Goal: Information Seeking & Learning: Learn about a topic

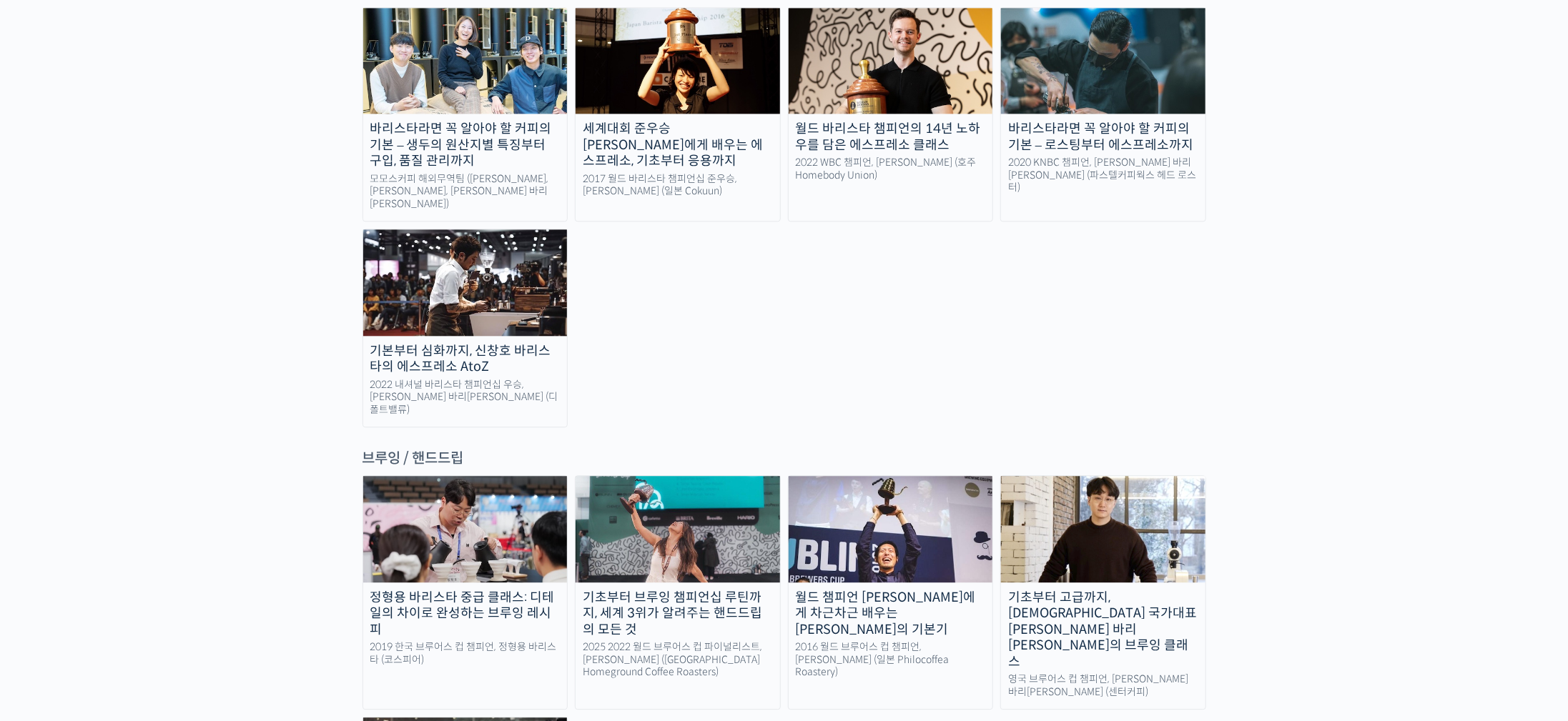
scroll to position [2252, 0]
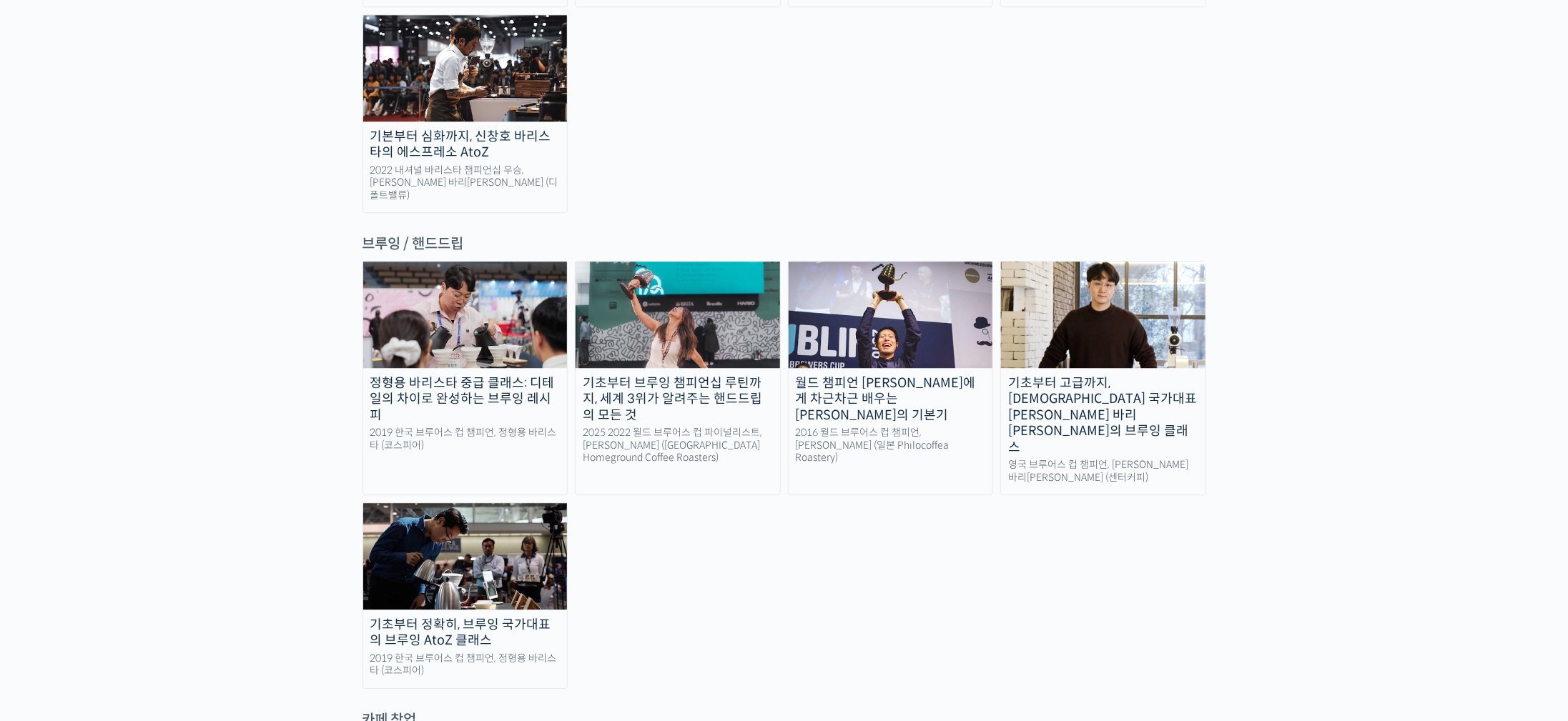
click at [1098, 261] on img at bounding box center [1104, 314] width 205 height 105
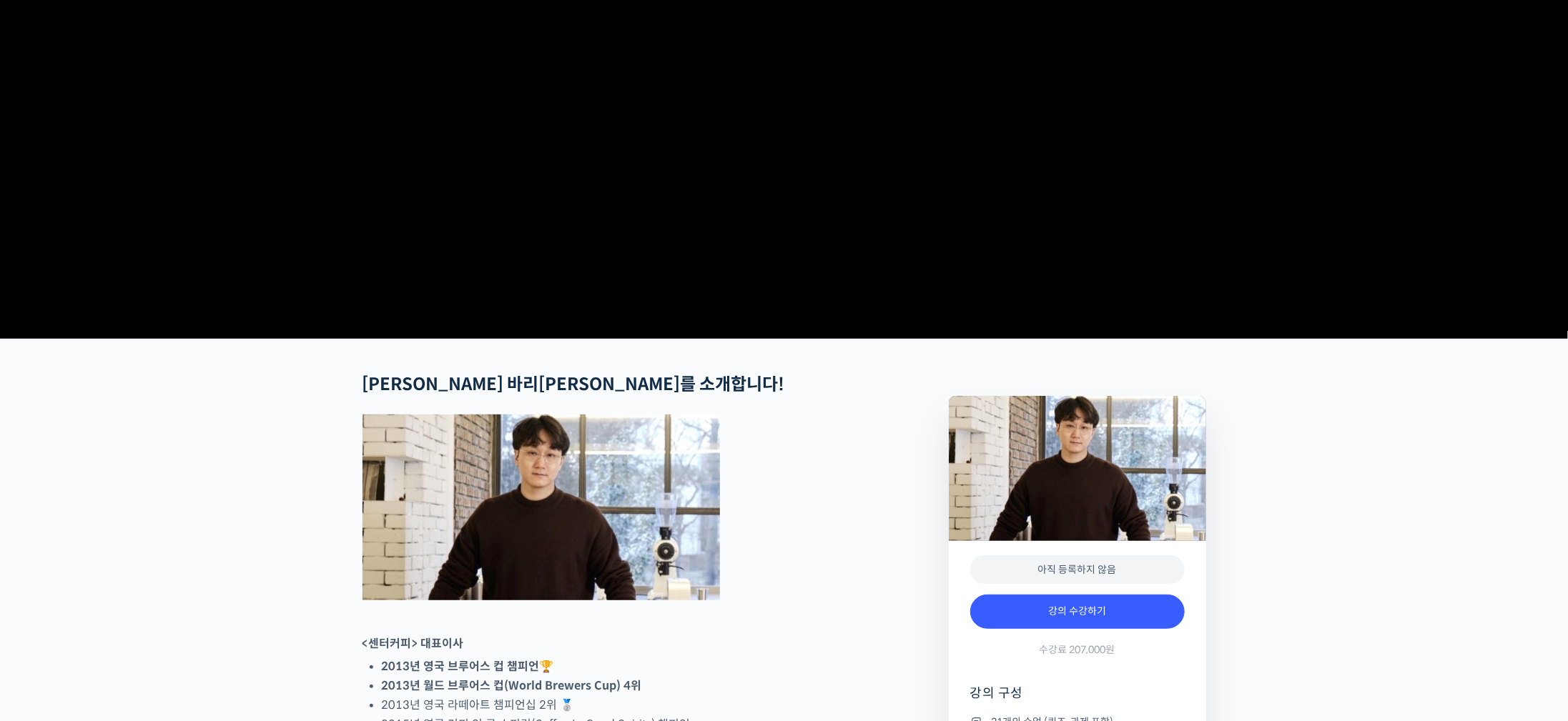
scroll to position [429, 0]
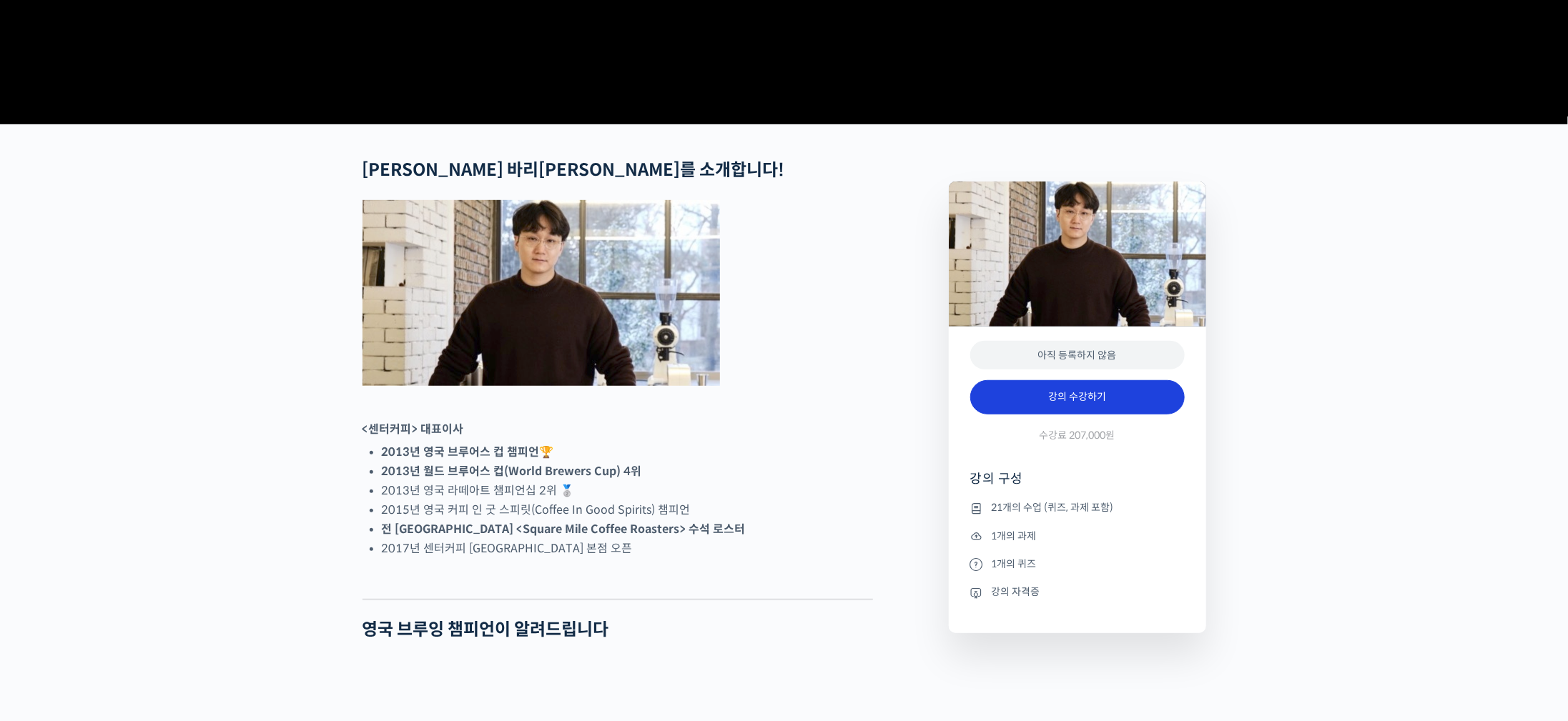
type input "dandave@naver.com"
click at [1160, 415] on link "강의 수강하기" at bounding box center [1077, 397] width 215 height 34
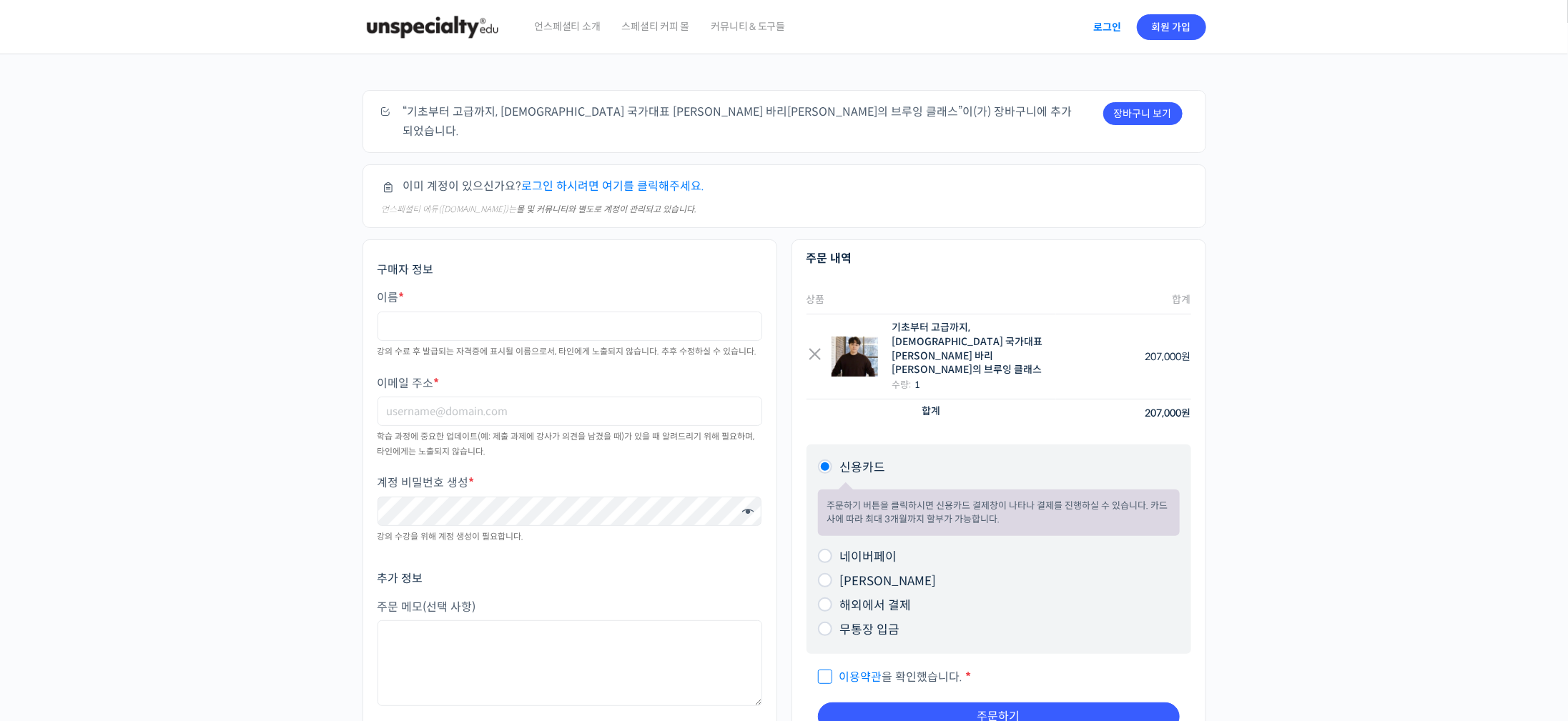
click at [1116, 30] on link "로그인" at bounding box center [1107, 27] width 45 height 33
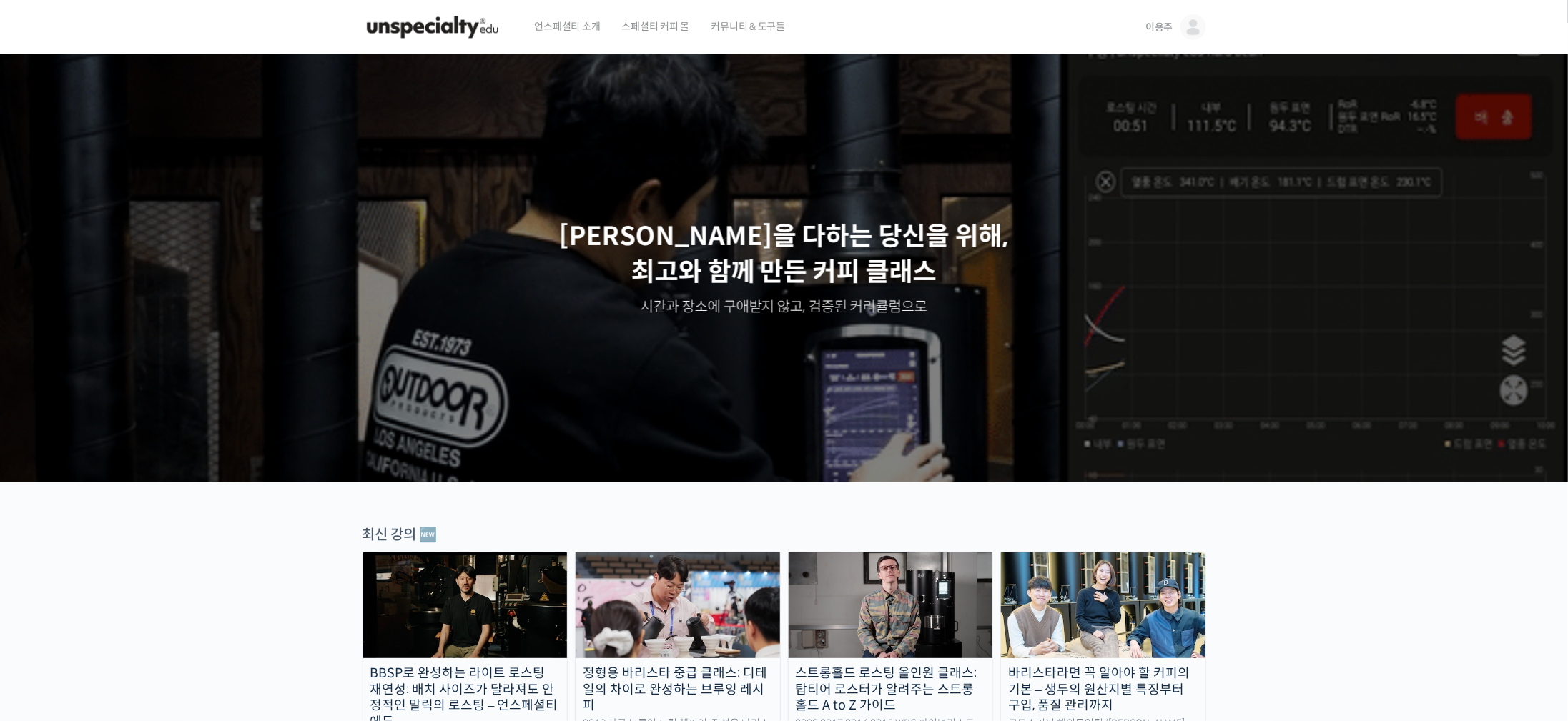
click at [1198, 35] on img at bounding box center [1193, 27] width 25 height 25
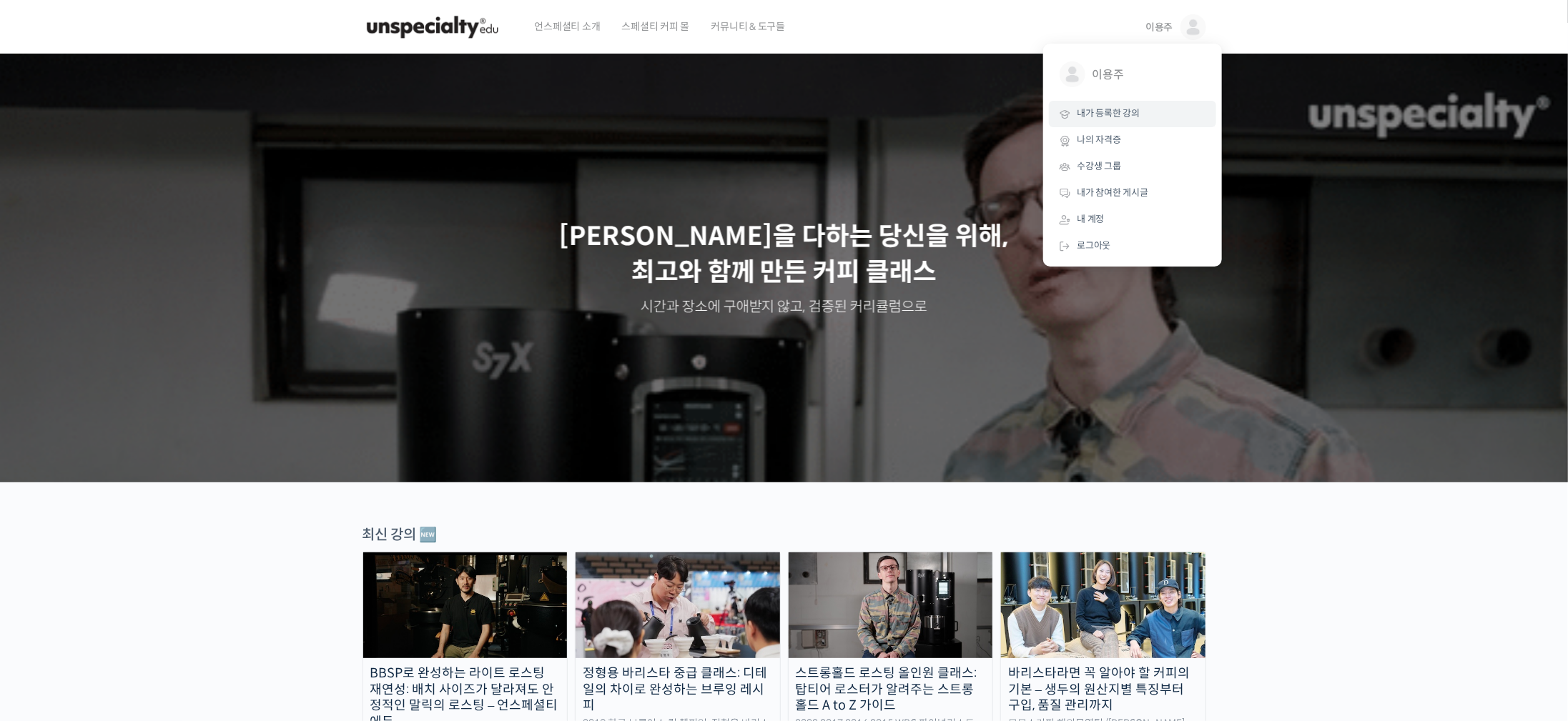
click at [1156, 110] on link "내가 등록한 강의" at bounding box center [1132, 113] width 167 height 26
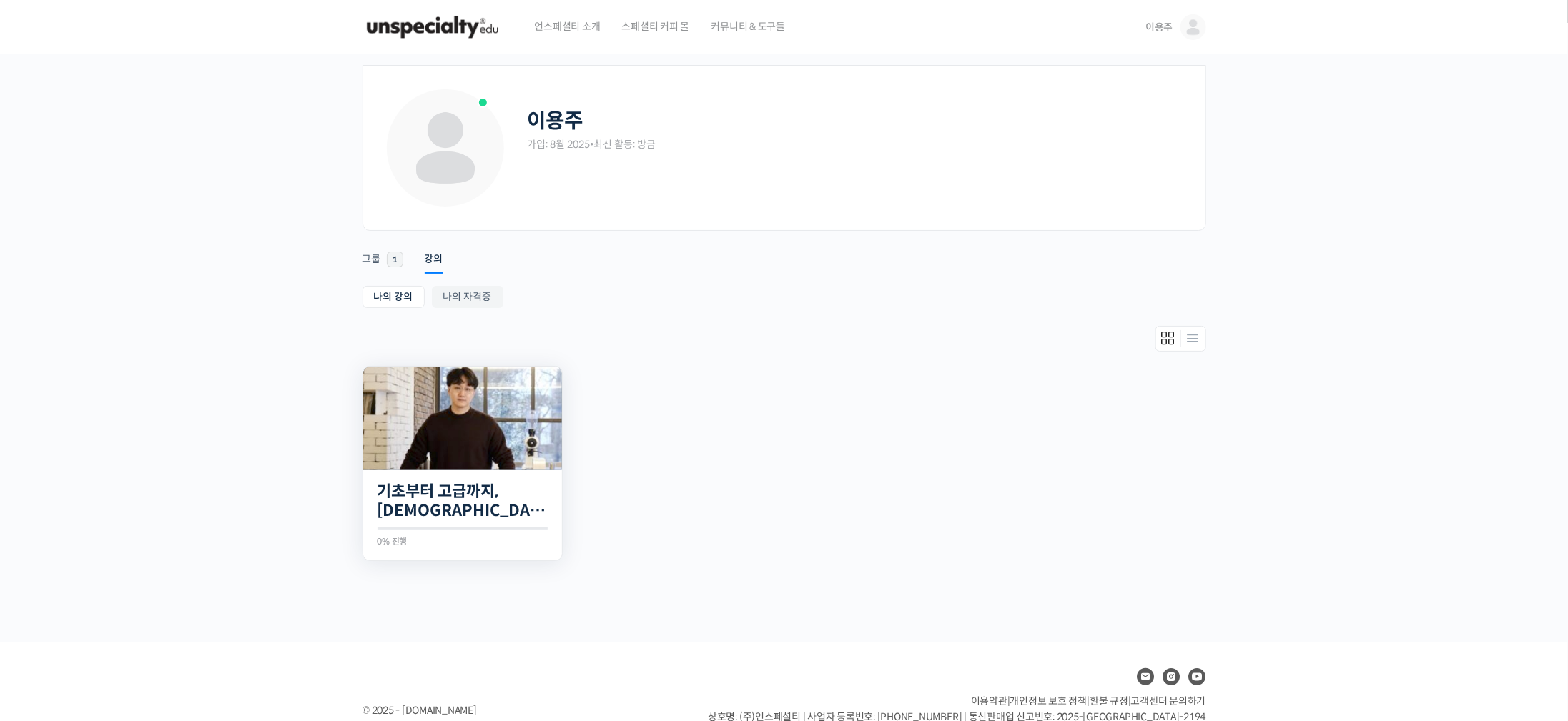
click at [462, 472] on div "21개의 수업 기초부터 고급까지, [DEMOGRAPHIC_DATA] 국가대표 [PERSON_NAME] 바리[PERSON_NAME]의 브루잉 클…" at bounding box center [462, 515] width 199 height 91
click at [503, 493] on link "기초부터 고급까지, [DEMOGRAPHIC_DATA] 국가대표 [PERSON_NAME] 바리[PERSON_NAME]의 브루잉 클래스" at bounding box center [462, 501] width 170 height 39
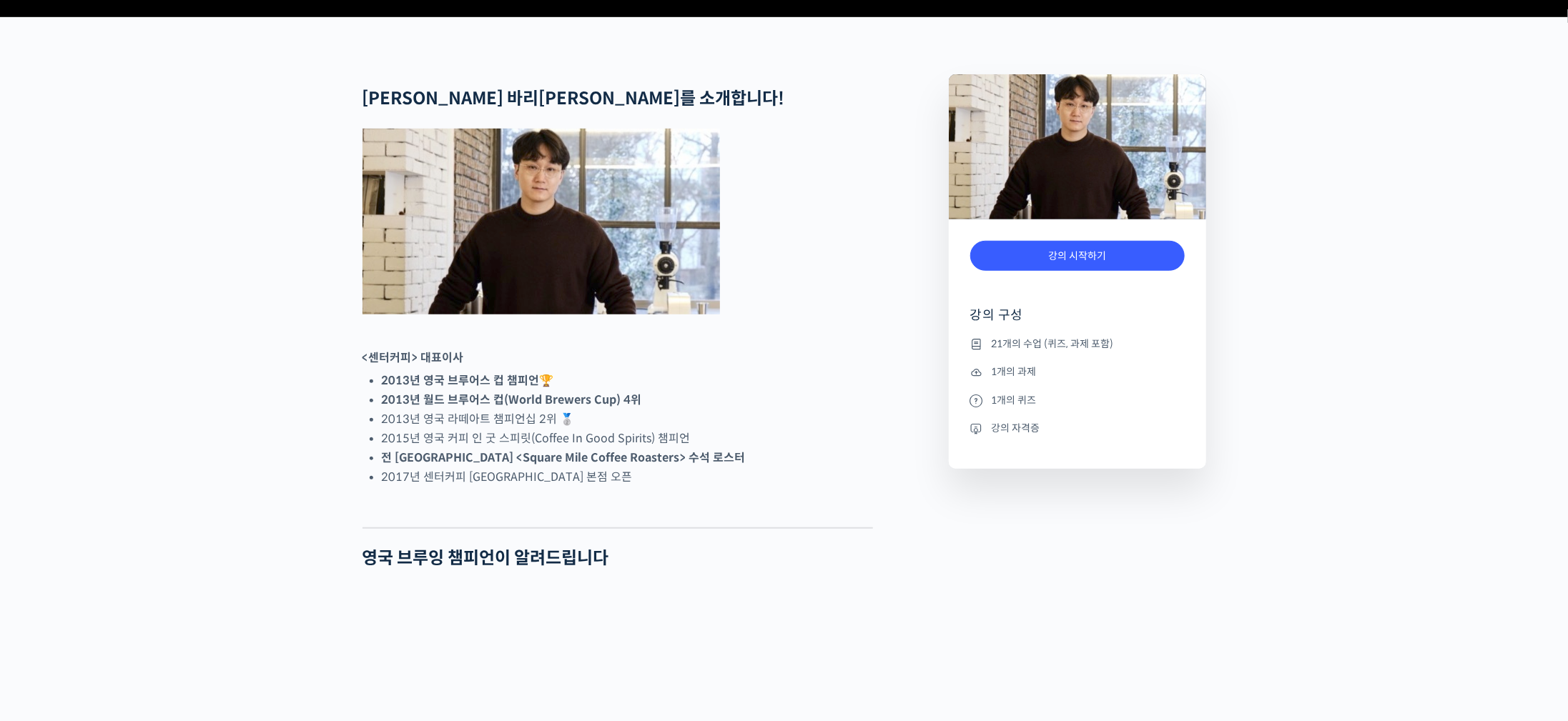
scroll to position [750, 0]
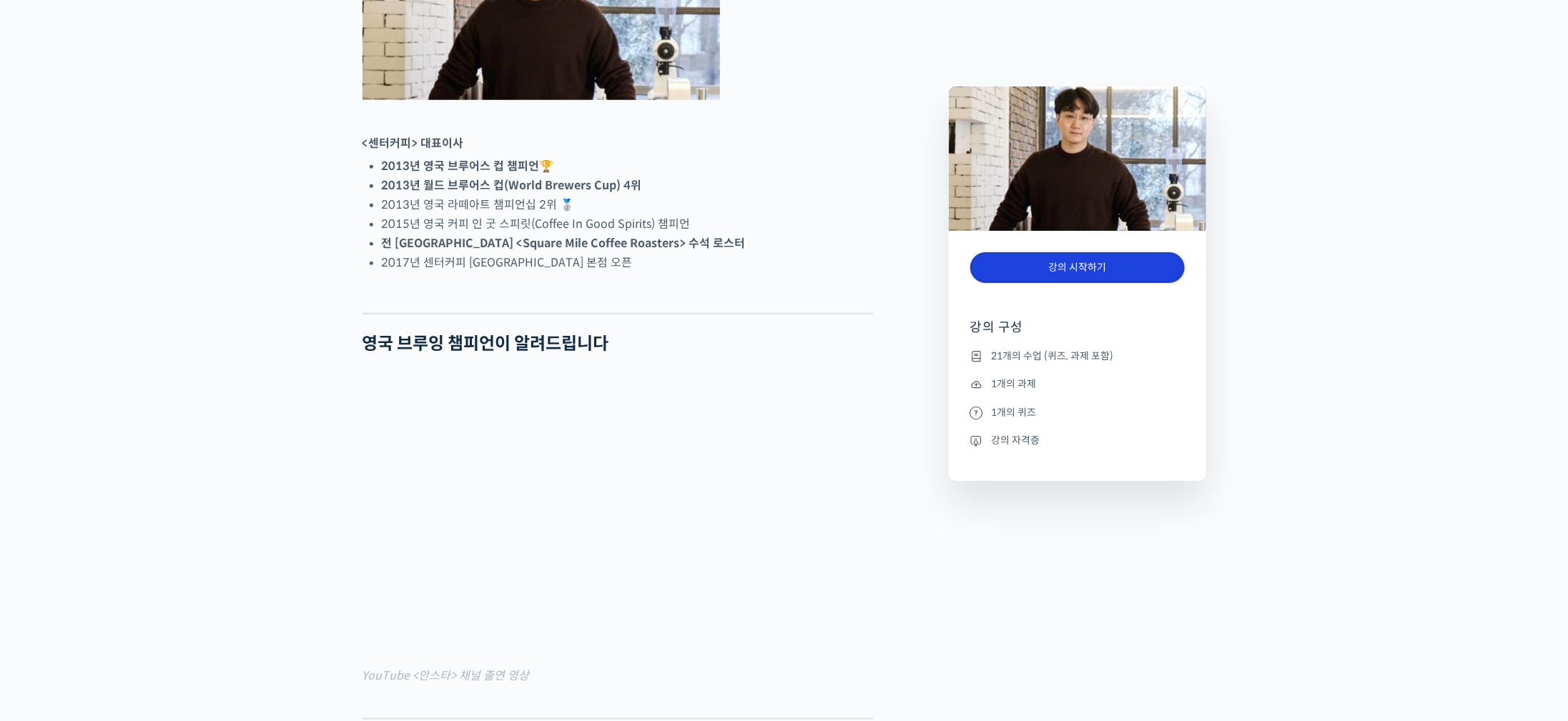
click at [1123, 276] on link "강의 시작하기" at bounding box center [1077, 268] width 215 height 31
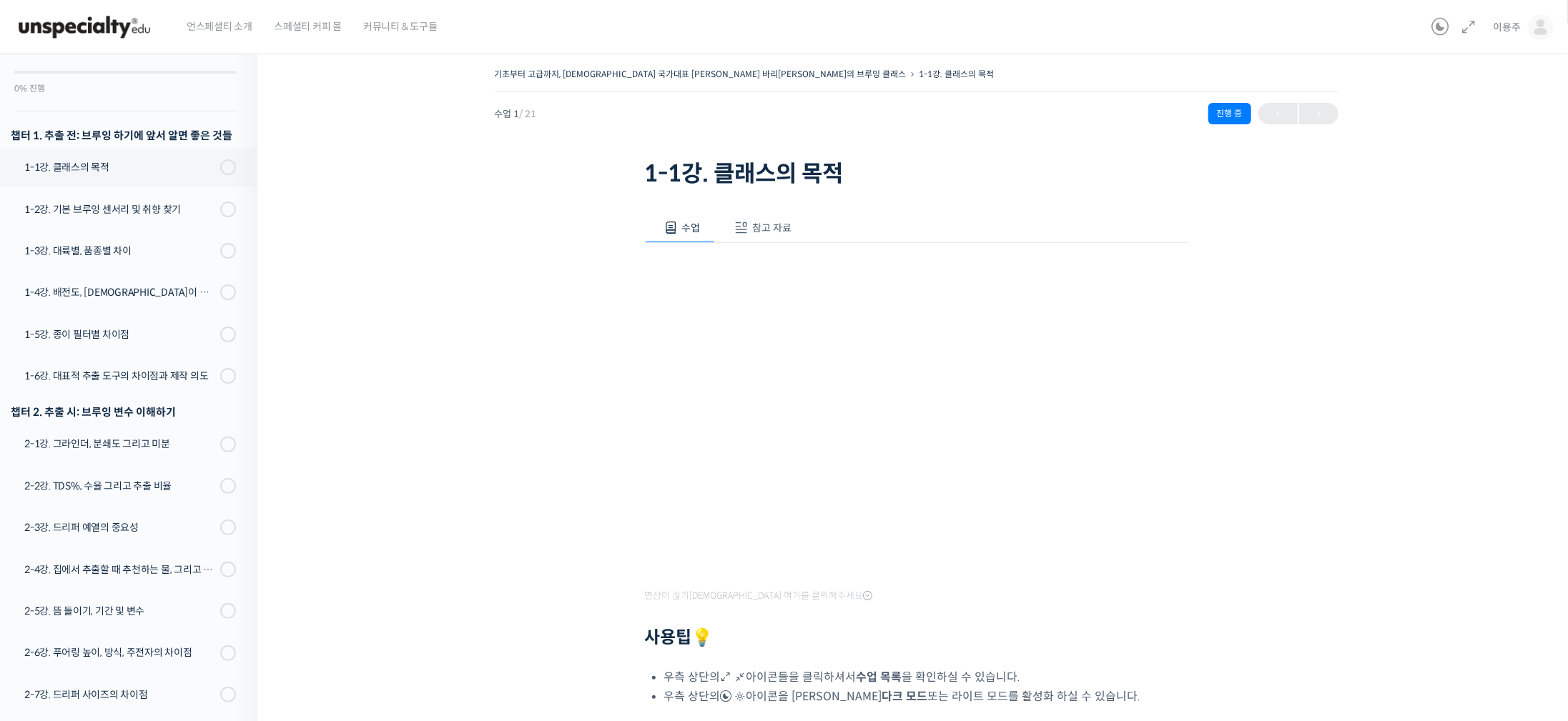
scroll to position [107, 0]
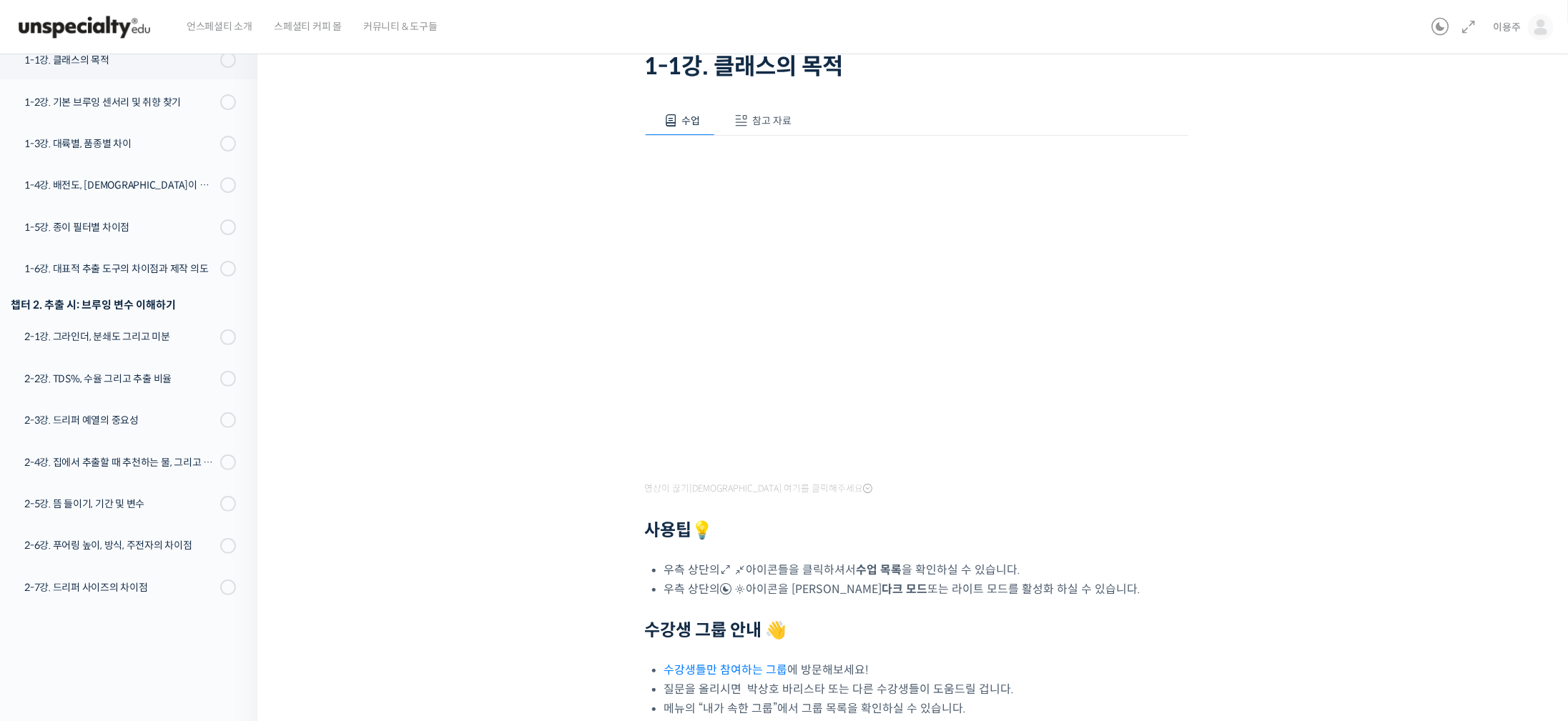
click at [771, 668] on link "수강생들만 참여하는 그룹" at bounding box center [726, 669] width 124 height 15
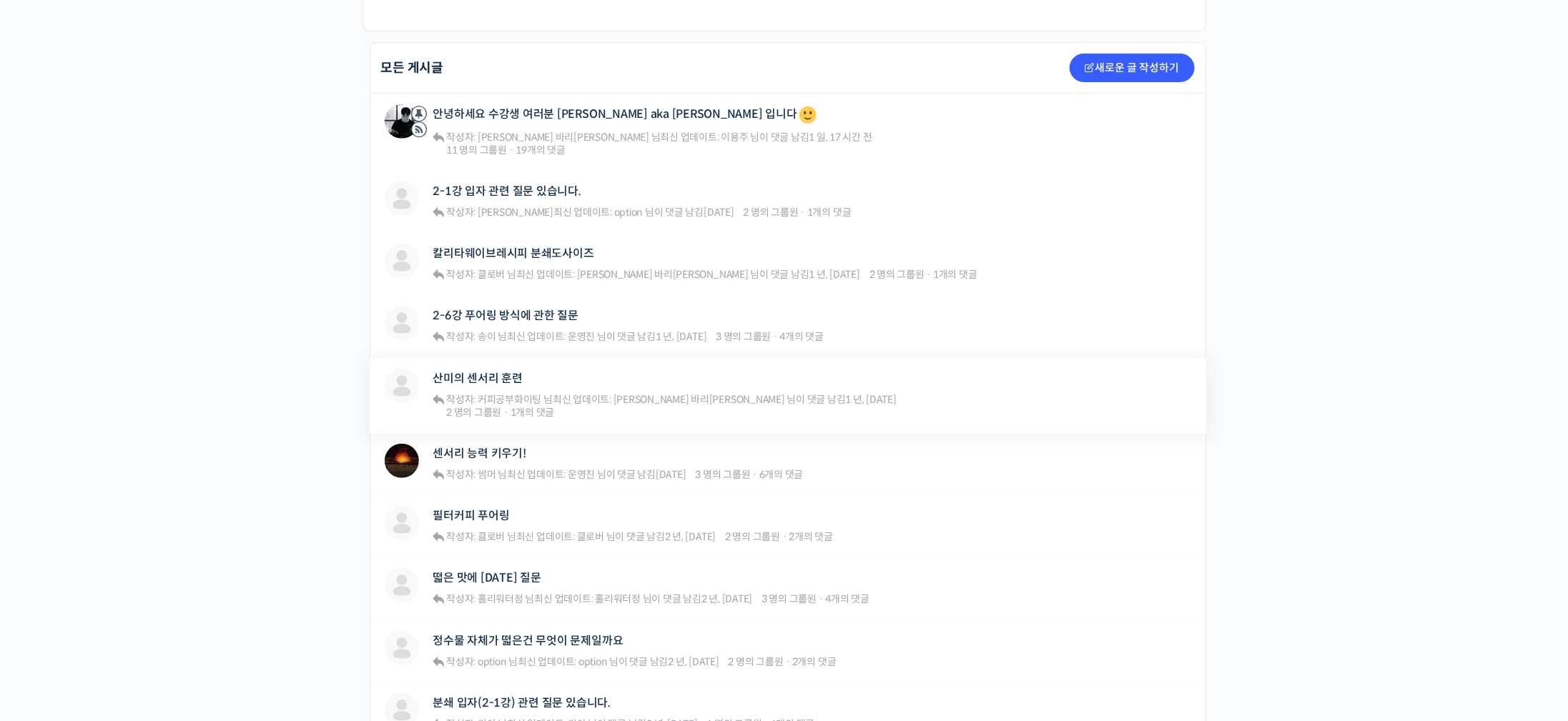
scroll to position [750, 0]
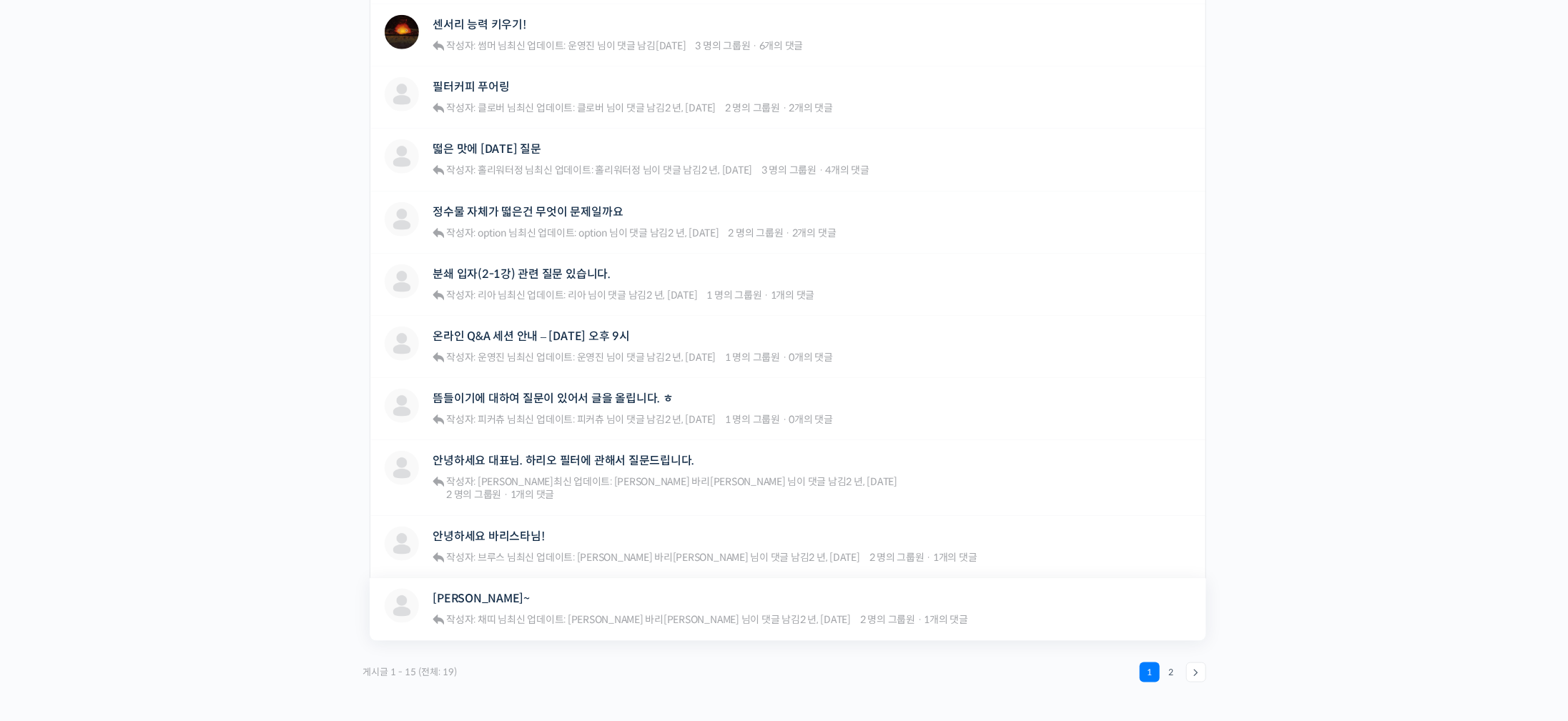
click at [924, 614] on span "1개의 댓글" at bounding box center [945, 620] width 44 height 13
click at [504, 614] on span "작성자: 채띠 님" at bounding box center [476, 620] width 60 height 13
click at [477, 592] on link "게이샤갱~" at bounding box center [482, 599] width 98 height 14
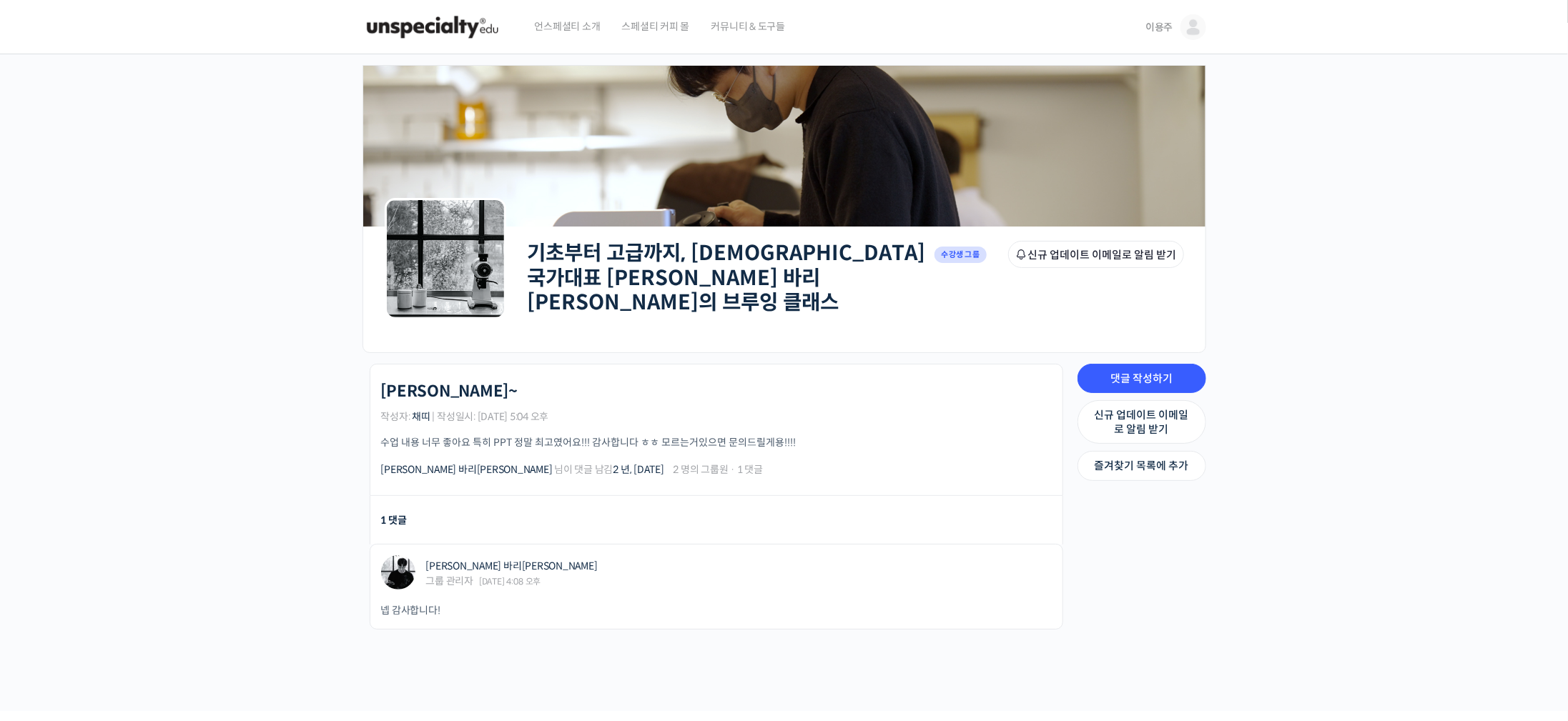
scroll to position [119, 0]
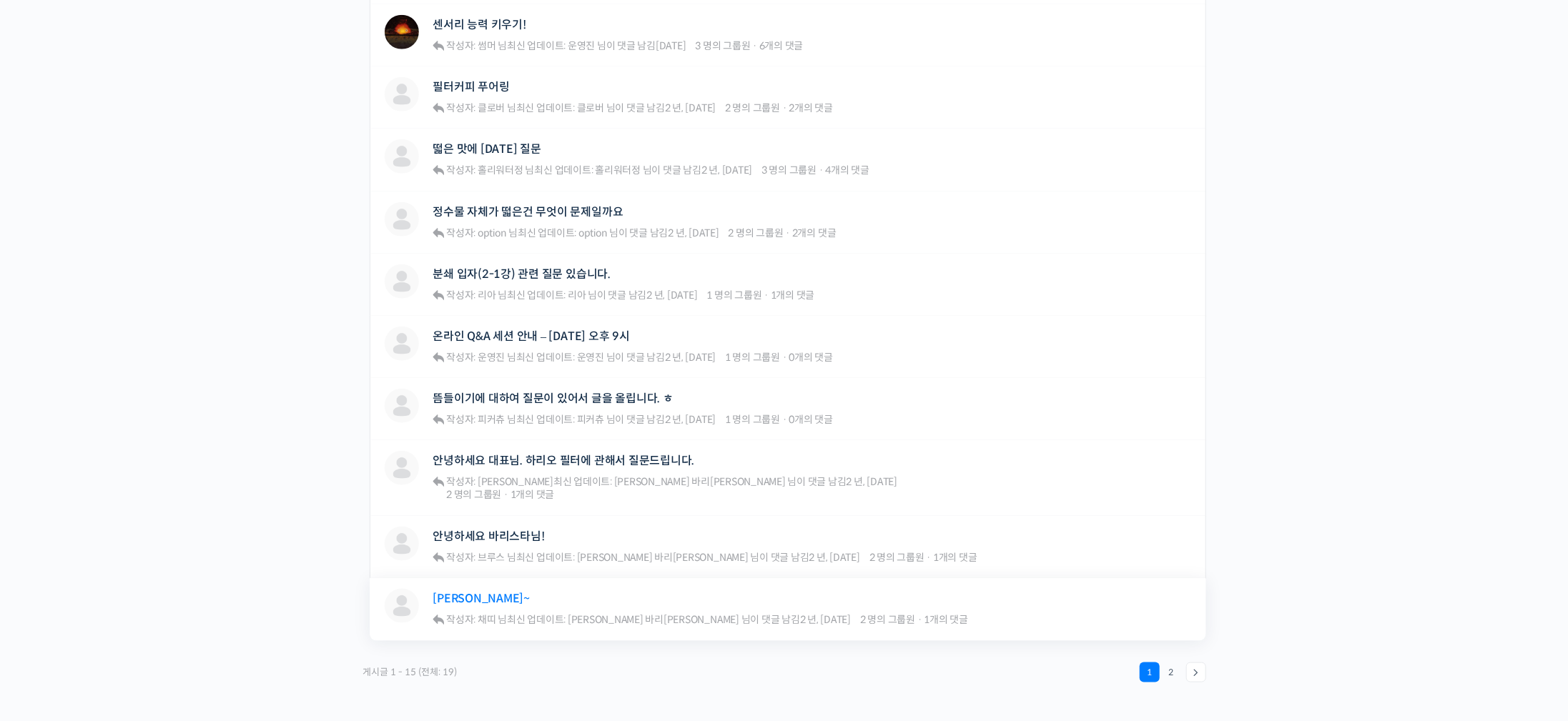
click at [462, 592] on link "[PERSON_NAME]~" at bounding box center [482, 599] width 98 height 14
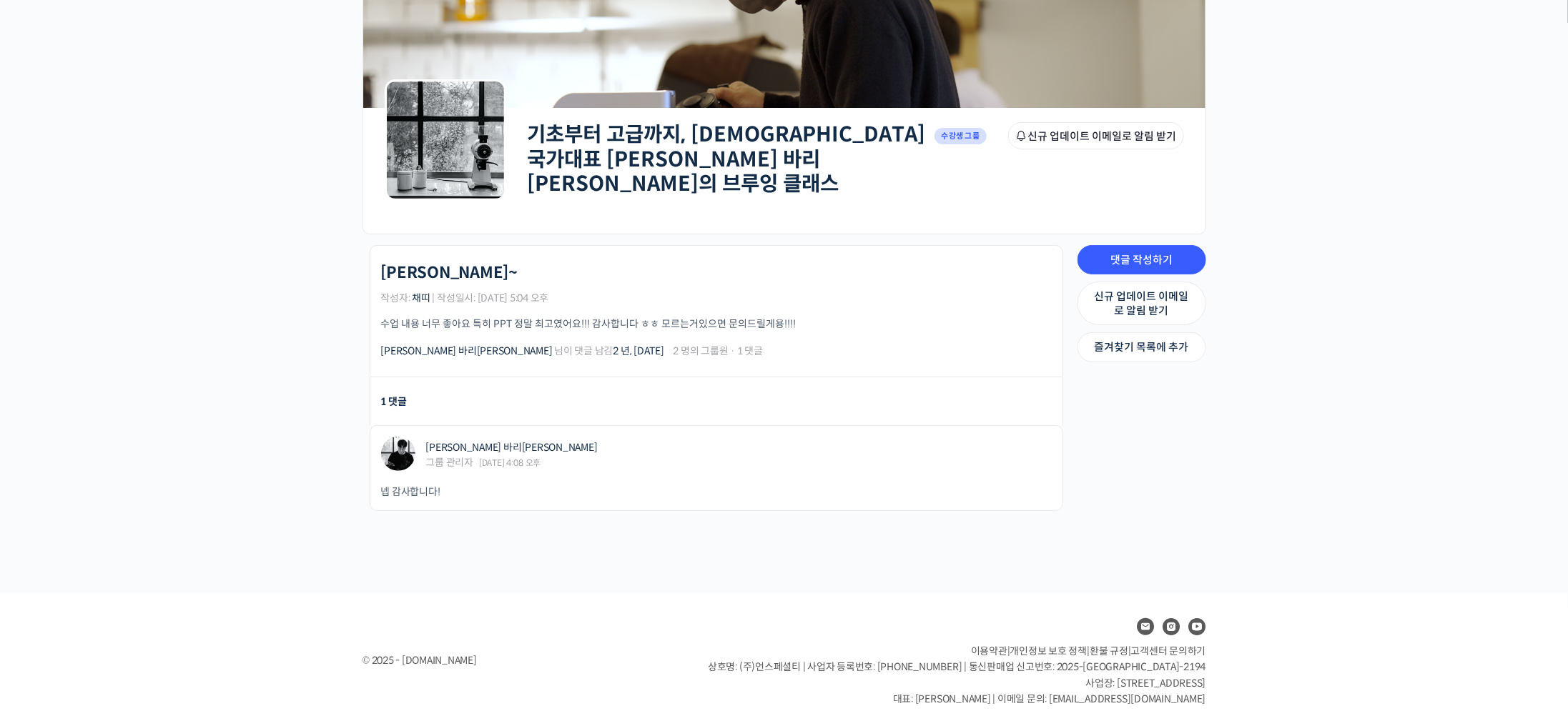
drag, startPoint x: 205, startPoint y: 439, endPoint x: 213, endPoint y: 437, distance: 8.2
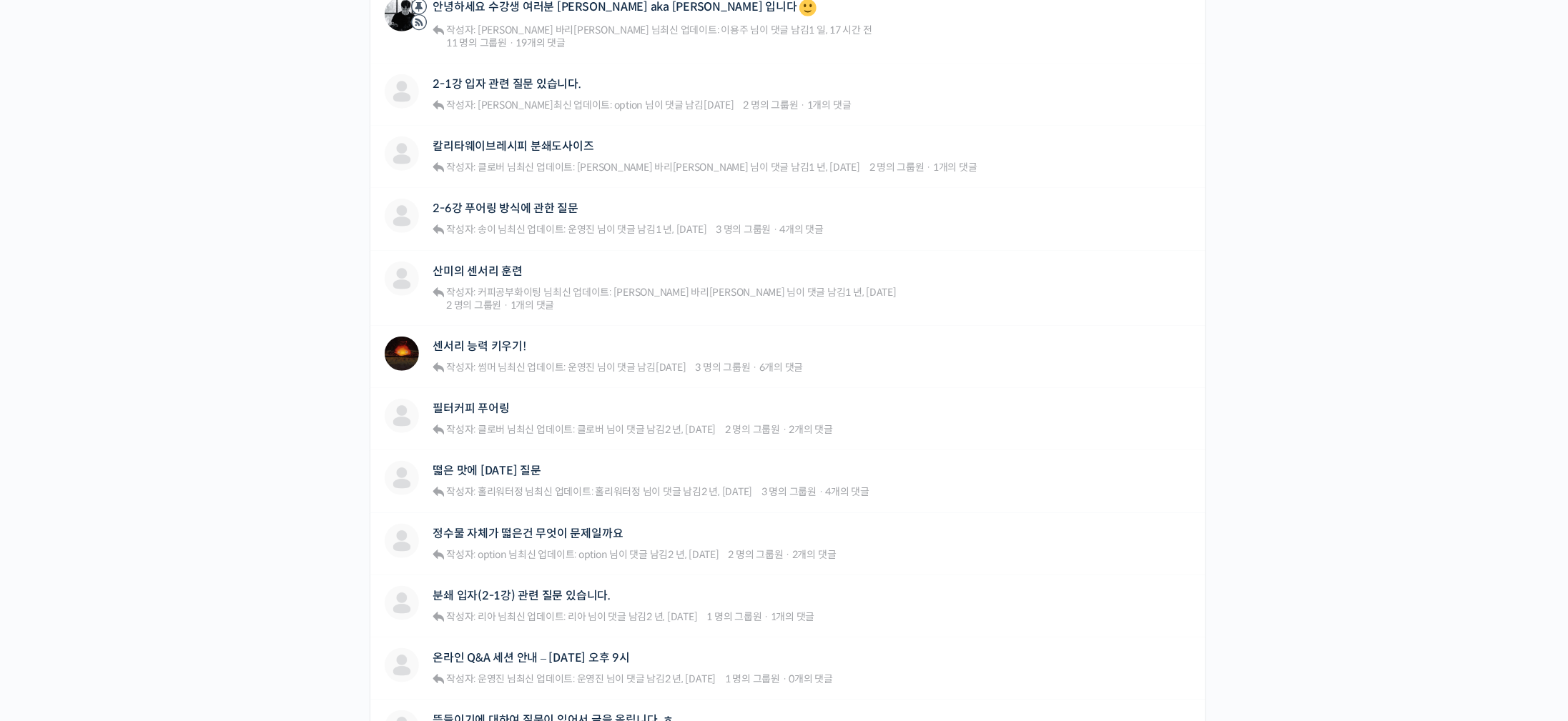
scroll to position [865, 0]
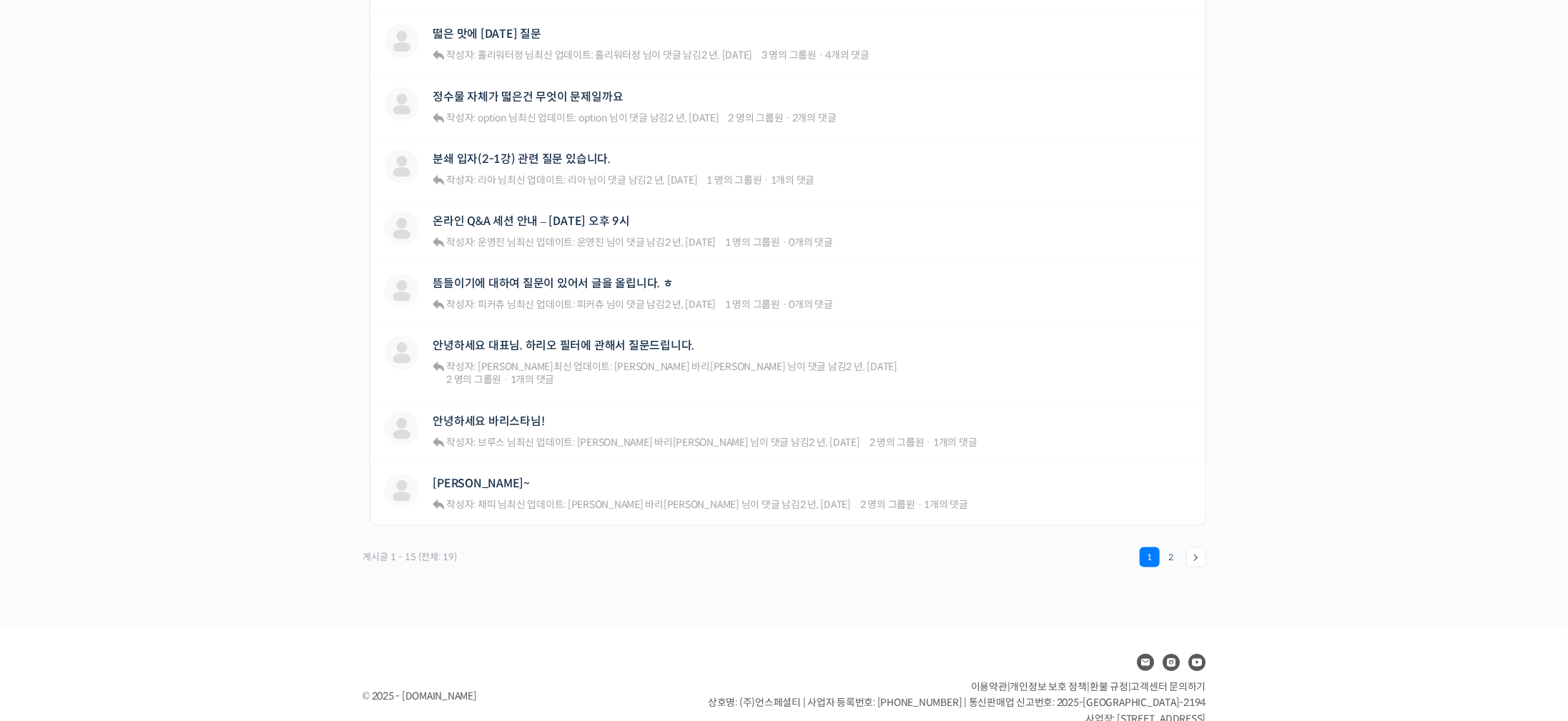
drag, startPoint x: 256, startPoint y: 379, endPoint x: 465, endPoint y: 760, distance: 434.6
click at [1178, 547] on link "2" at bounding box center [1171, 557] width 20 height 20
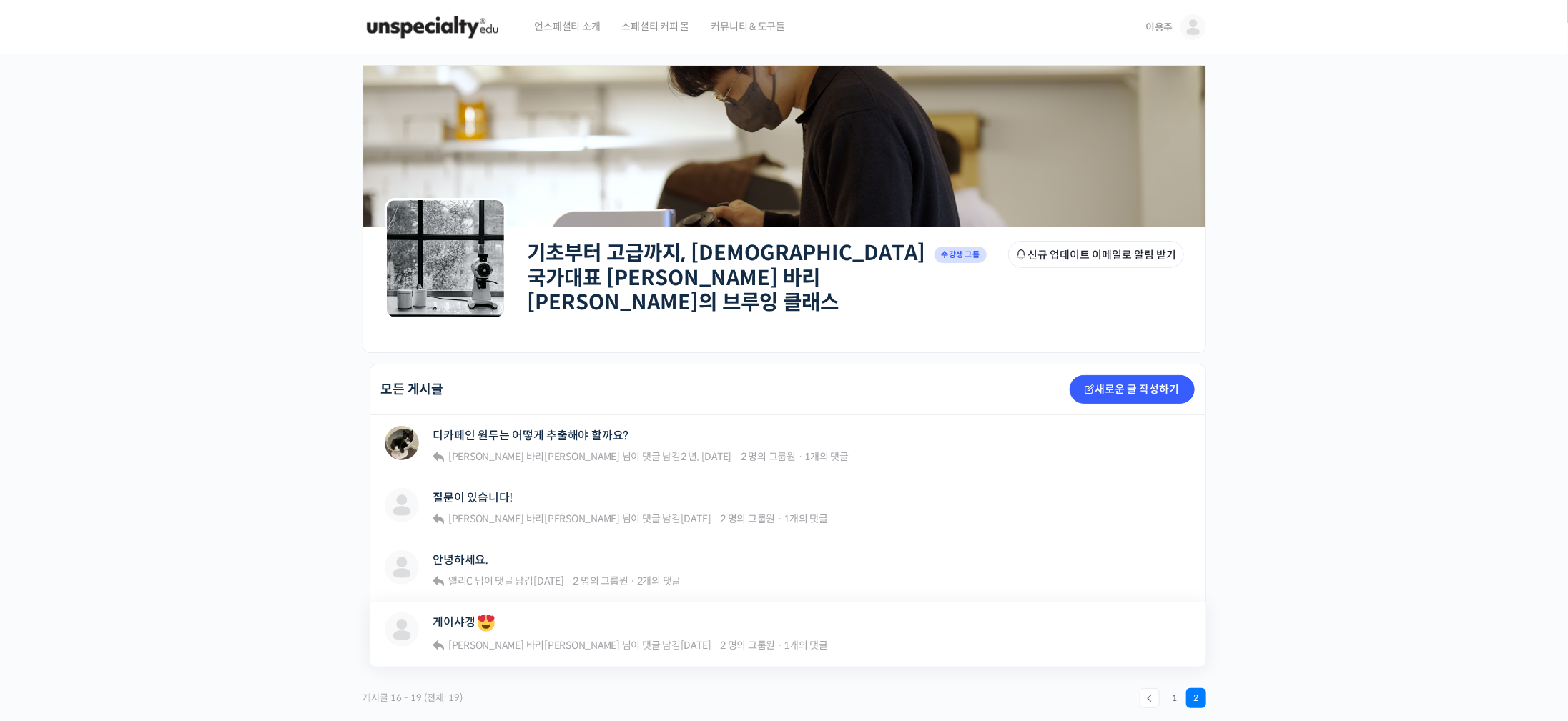
scroll to position [107, 0]
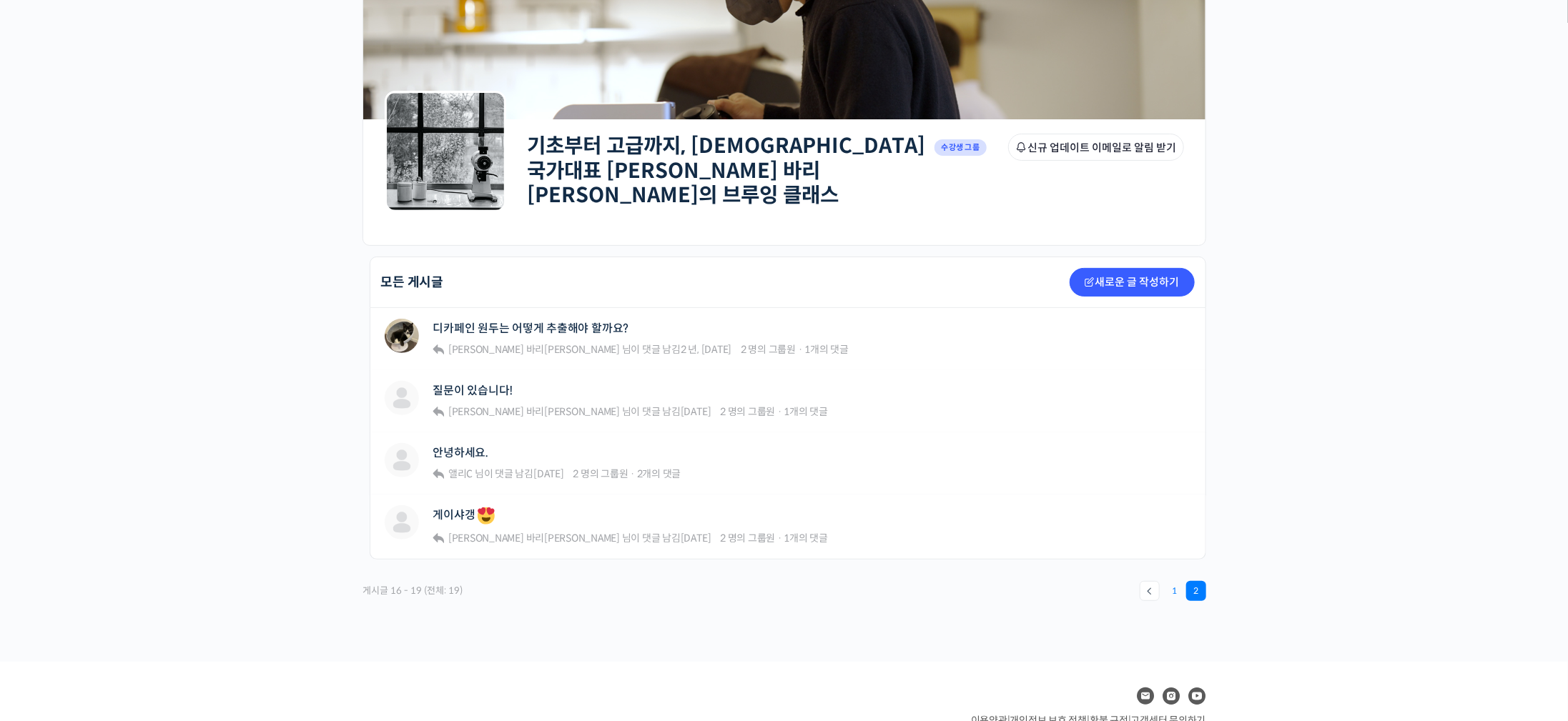
click at [1171, 586] on link "1" at bounding box center [1174, 591] width 20 height 20
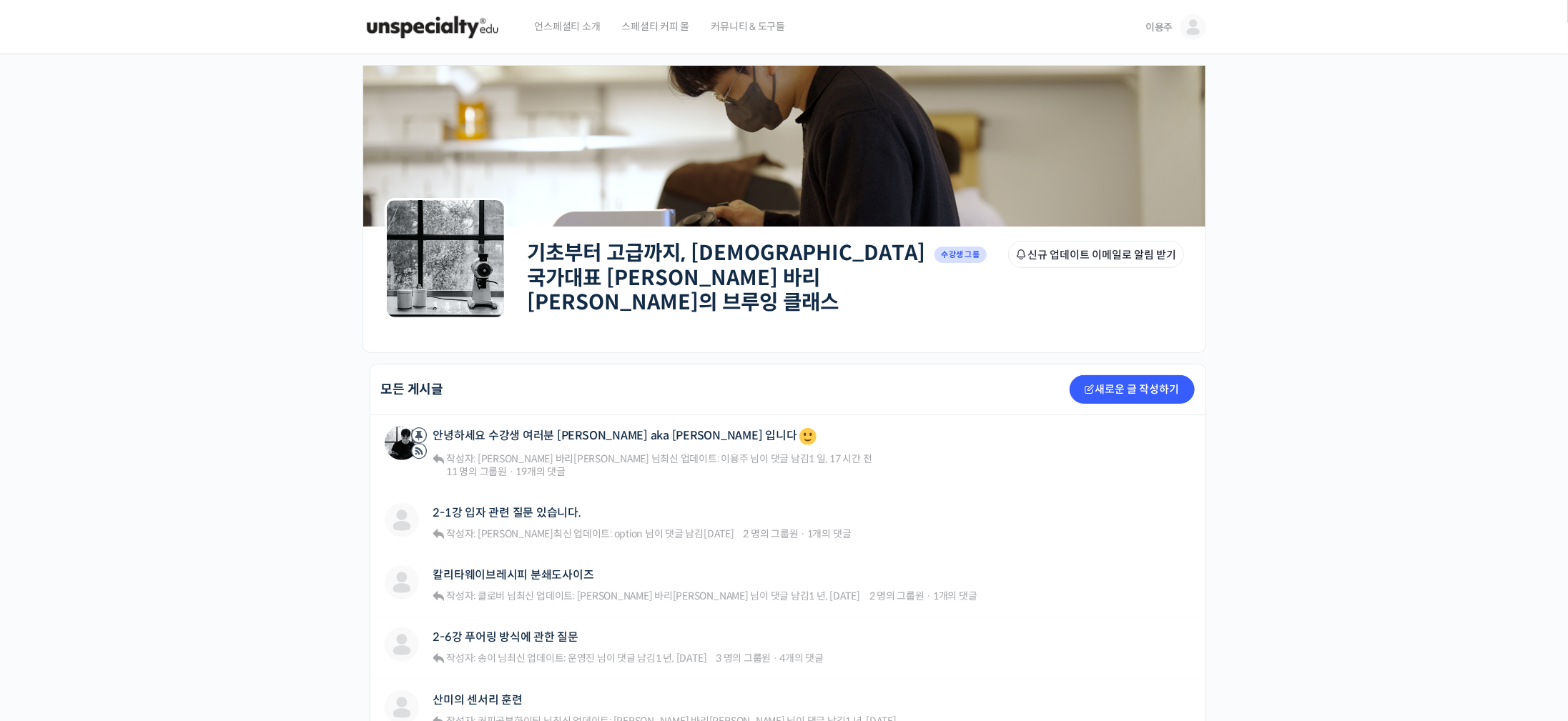
drag, startPoint x: 263, startPoint y: 434, endPoint x: 487, endPoint y: -46, distance: 529.7
click at [520, 428] on link "안녕하세요 수강생 여러분 [PERSON_NAME] aka [PERSON_NAME] 입니다" at bounding box center [625, 437] width 385 height 21
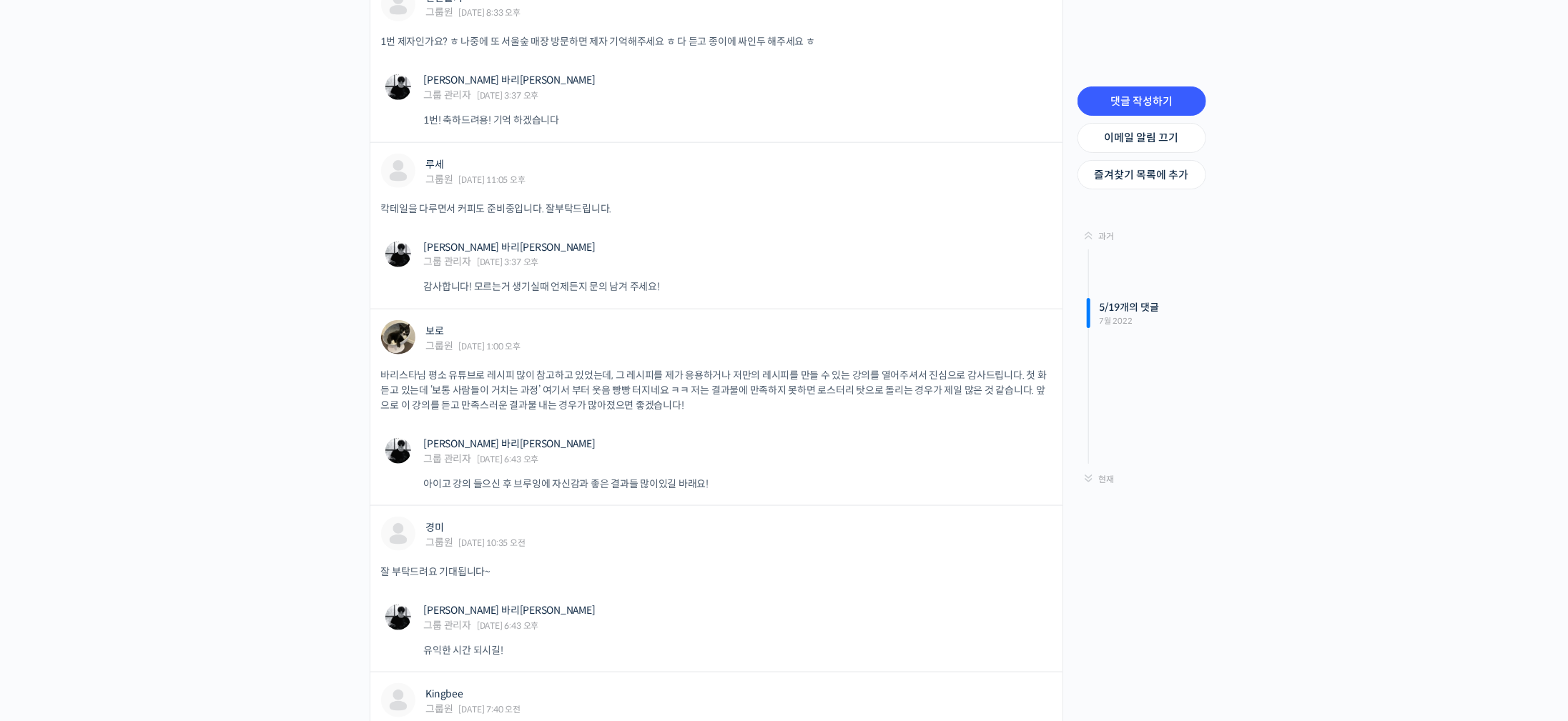
scroll to position [2148, 0]
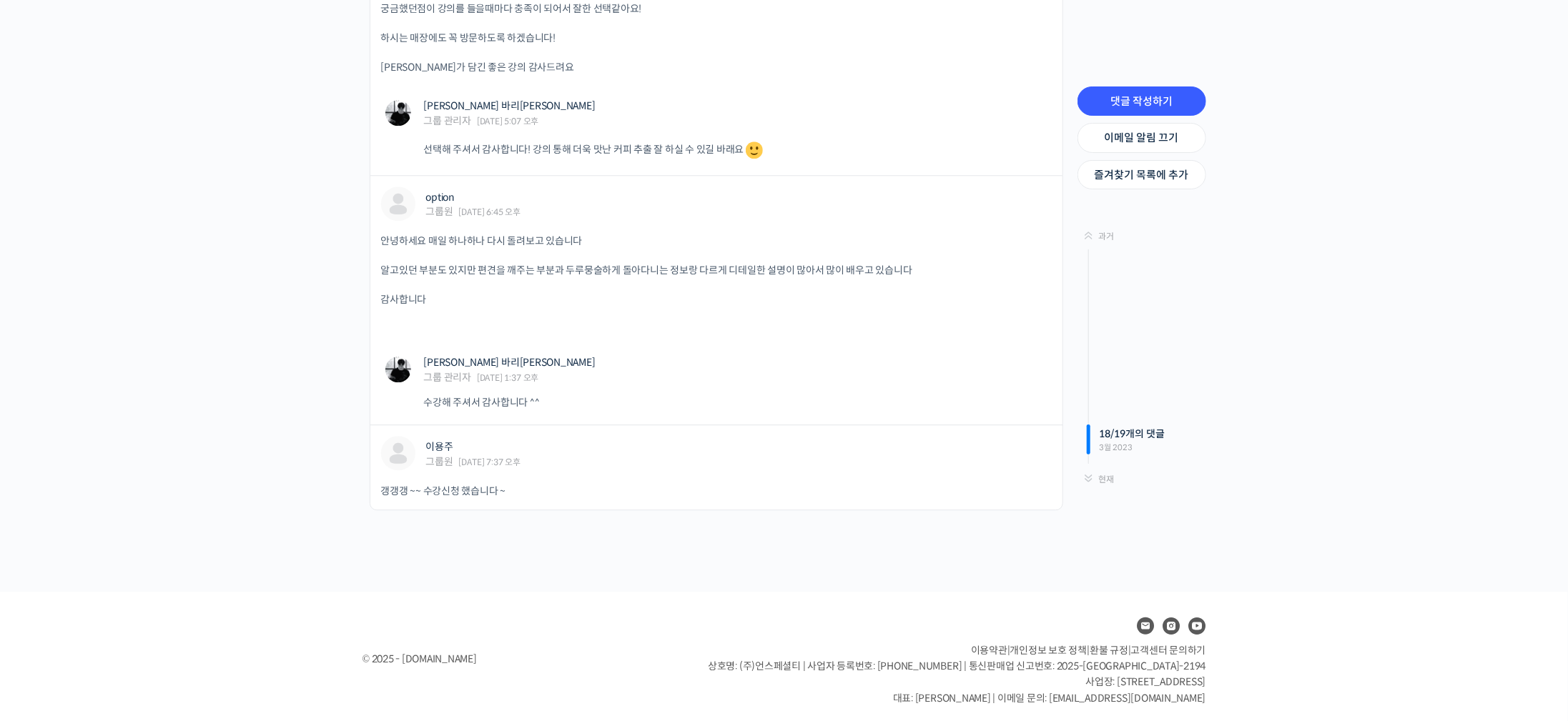
drag, startPoint x: 282, startPoint y: 300, endPoint x: 290, endPoint y: 760, distance: 460.1
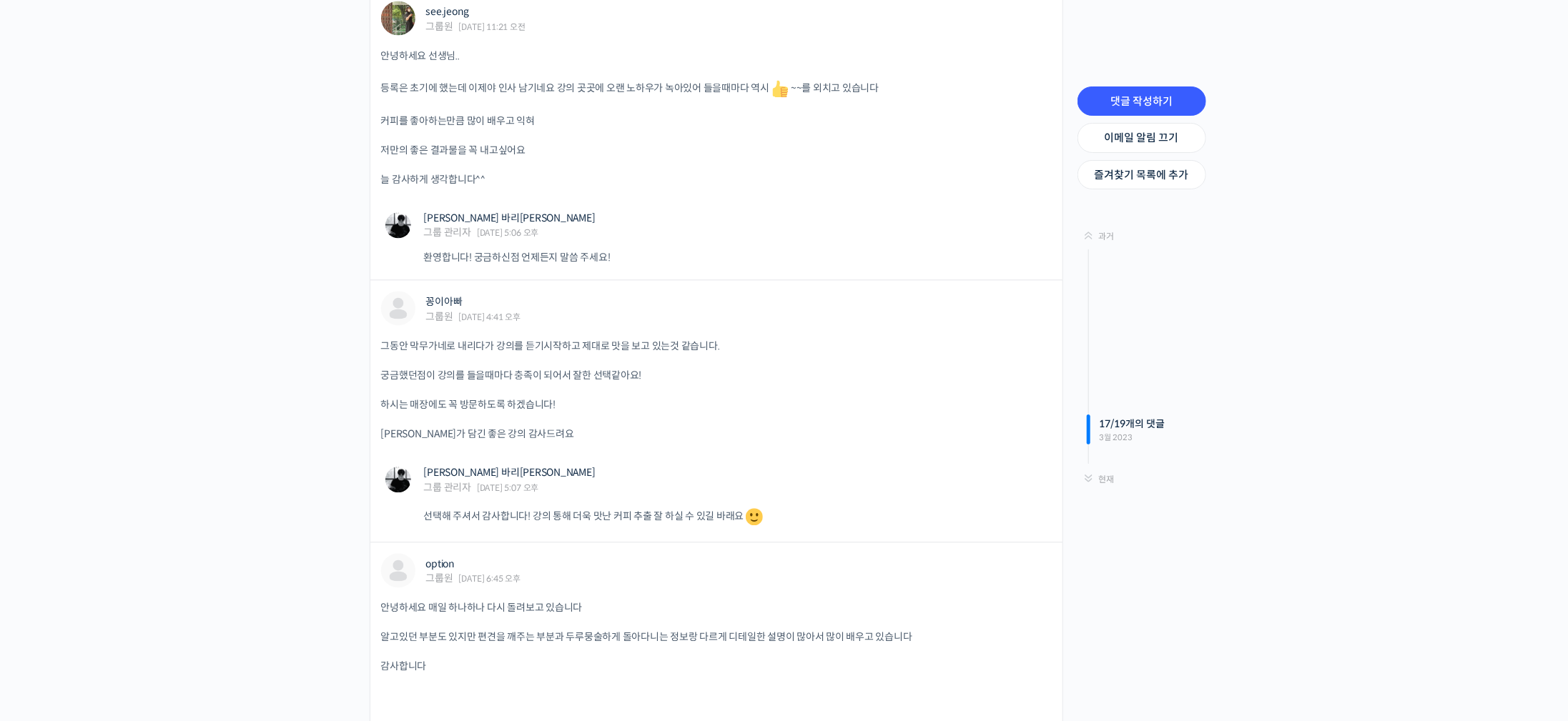
scroll to position [0, 0]
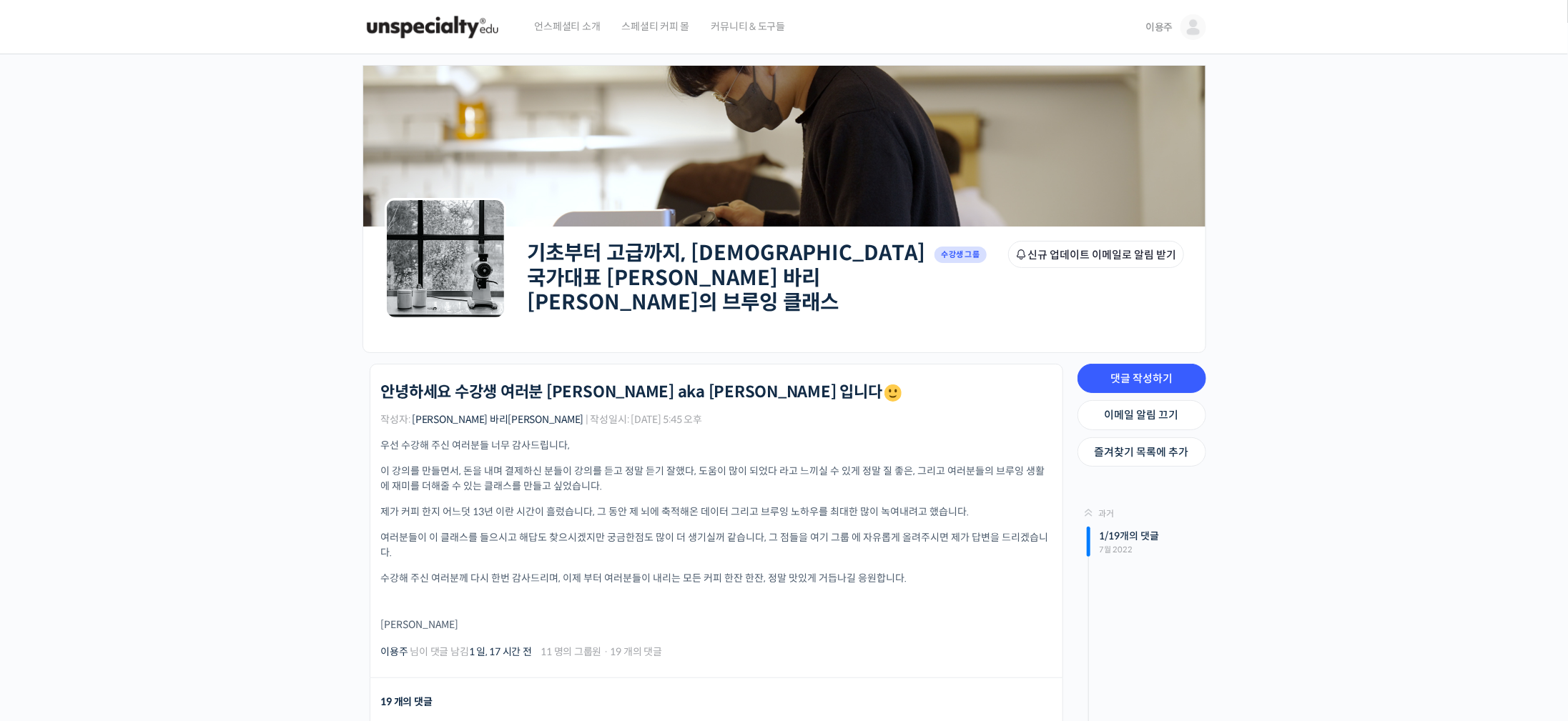
drag, startPoint x: 333, startPoint y: 224, endPoint x: 508, endPoint y: -71, distance: 343.0
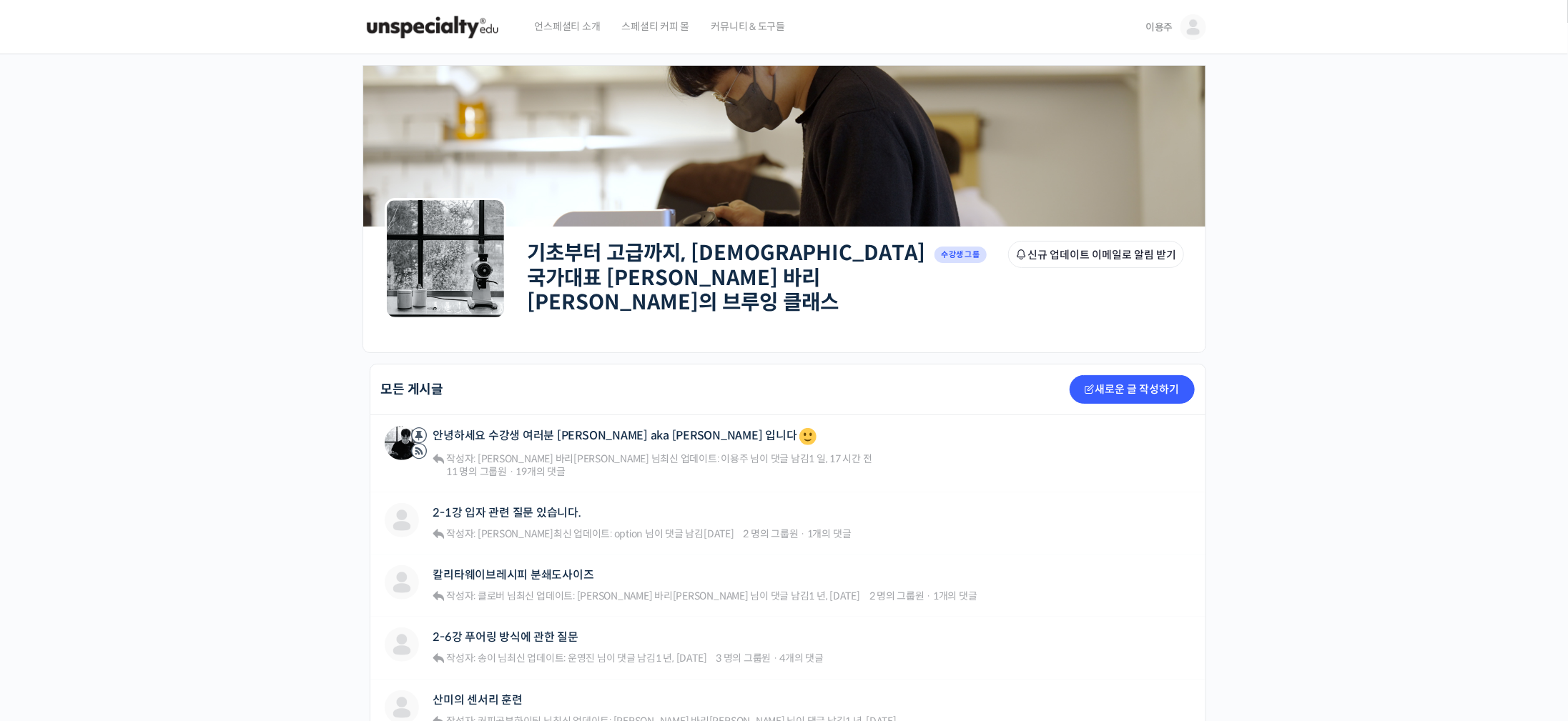
drag, startPoint x: 207, startPoint y: 454, endPoint x: 530, endPoint y: -130, distance: 667.4
drag, startPoint x: 1245, startPoint y: 563, endPoint x: 1228, endPoint y: 552, distance: 20.2
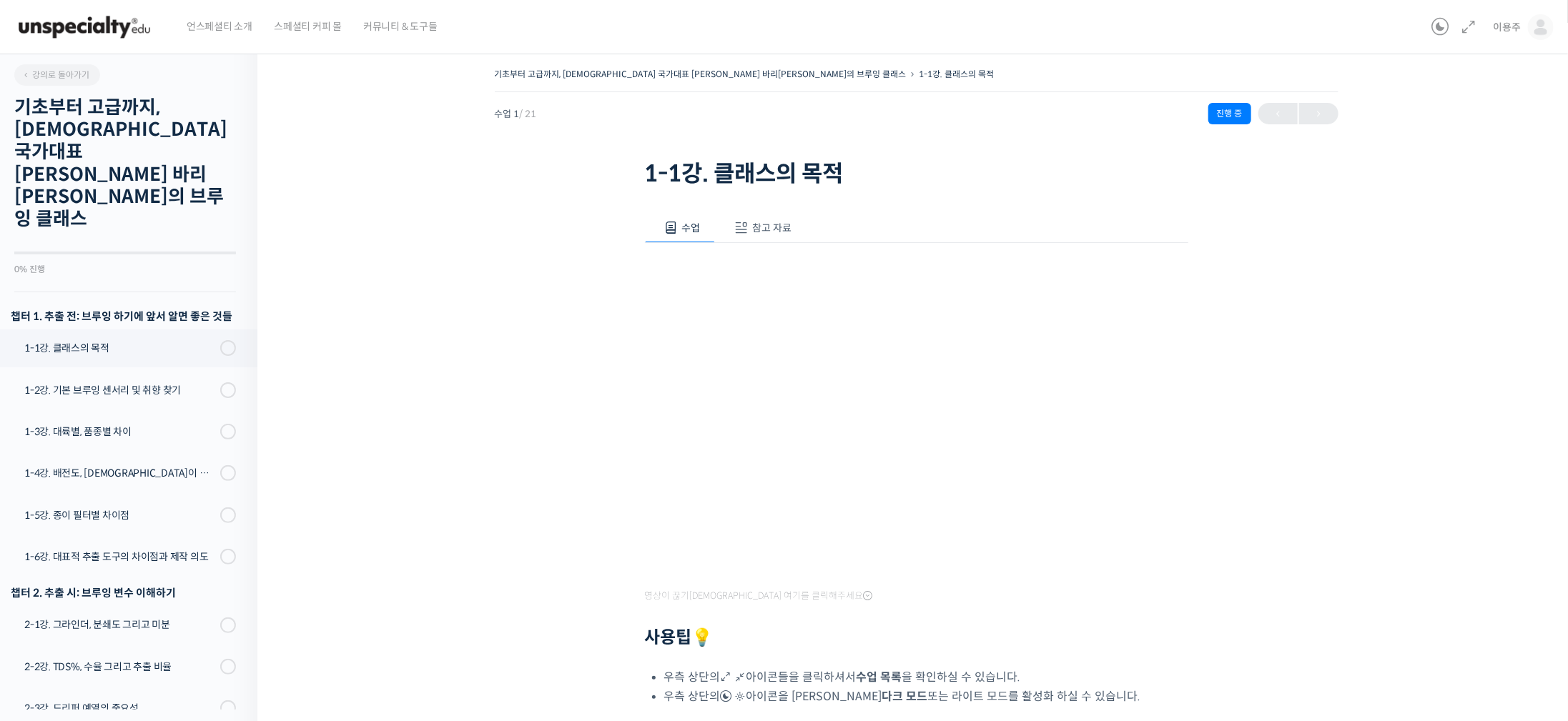
scroll to position [250, 0]
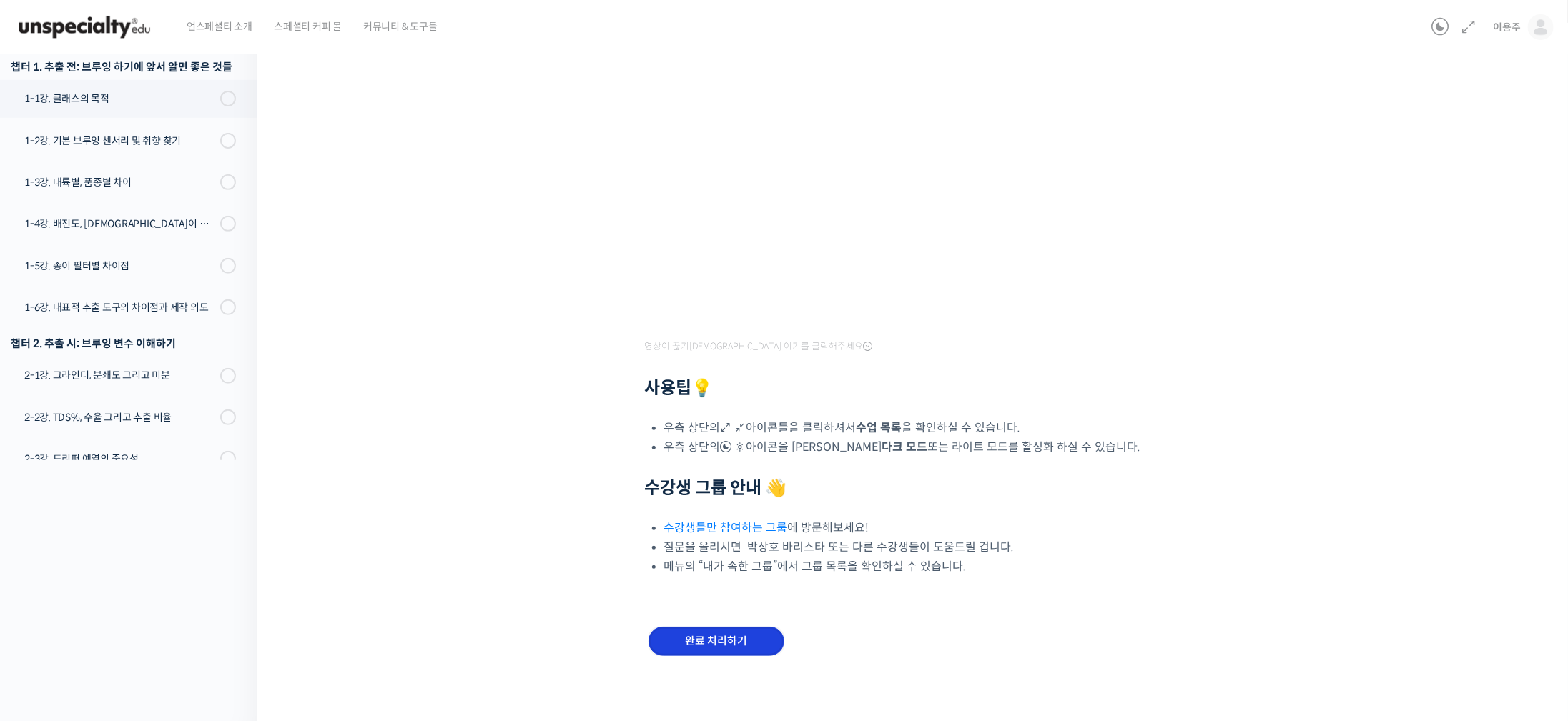
click at [737, 644] on input "완료 처리하기" at bounding box center [715, 641] width 136 height 29
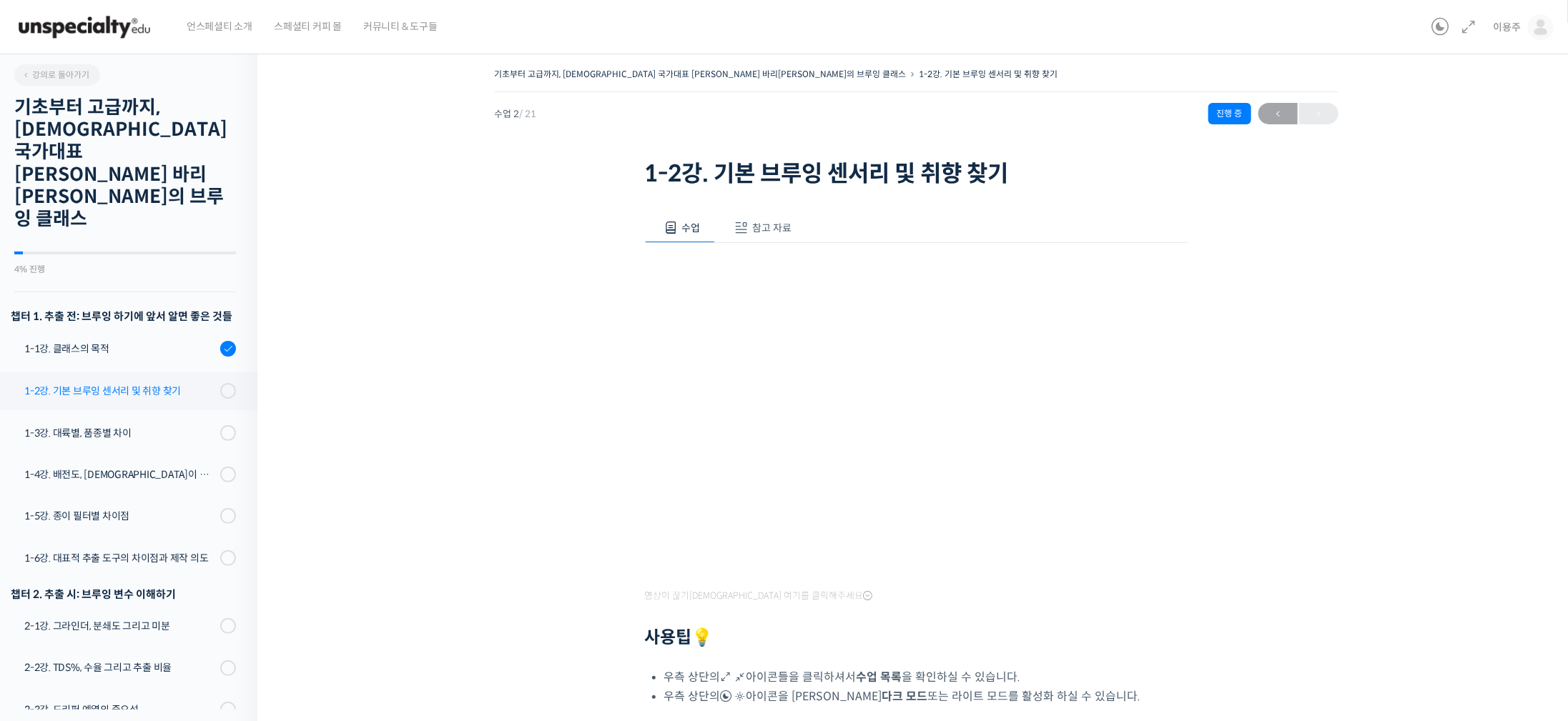
click at [158, 373] on link "1-2강. 기본 브루잉 센서리 및 취향 찾기" at bounding box center [125, 391] width 264 height 37
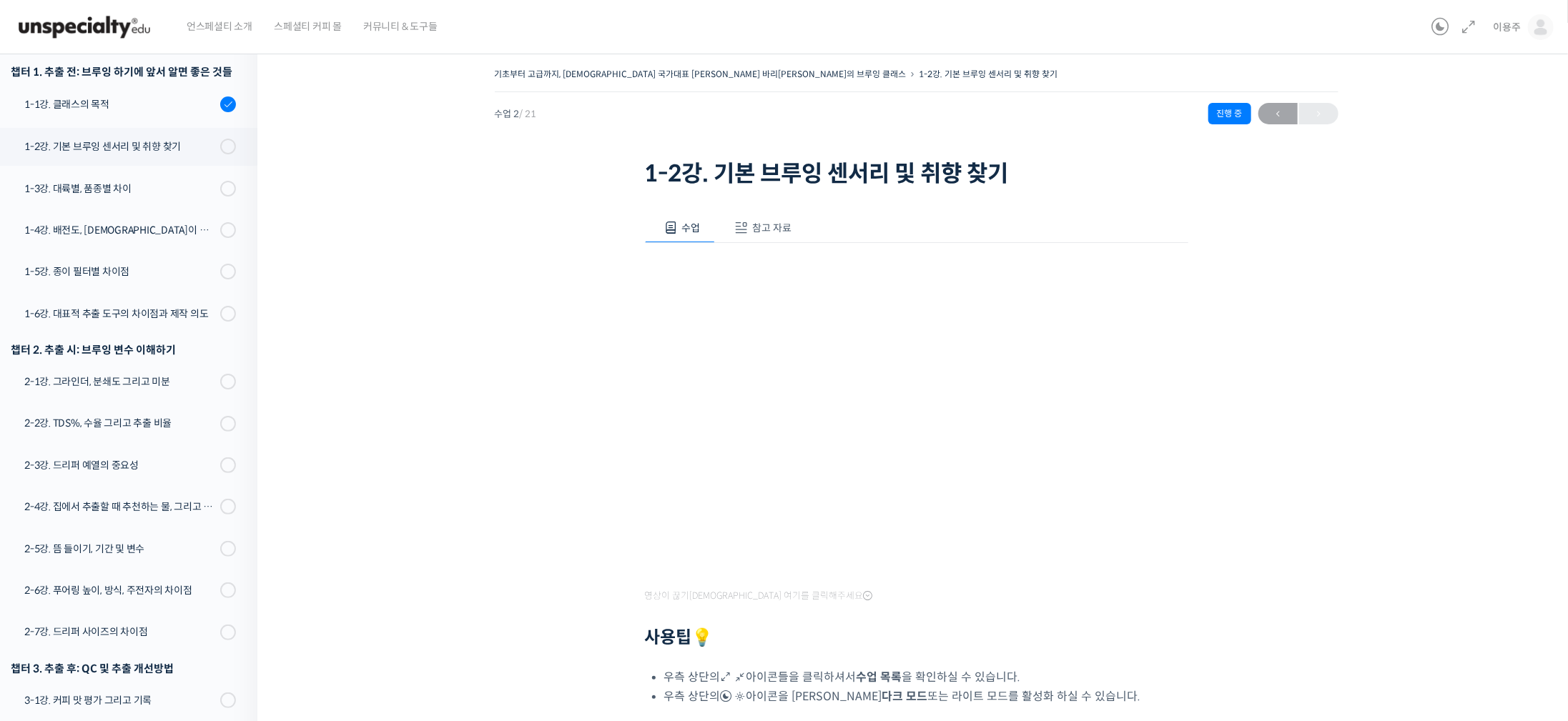
scroll to position [250, 0]
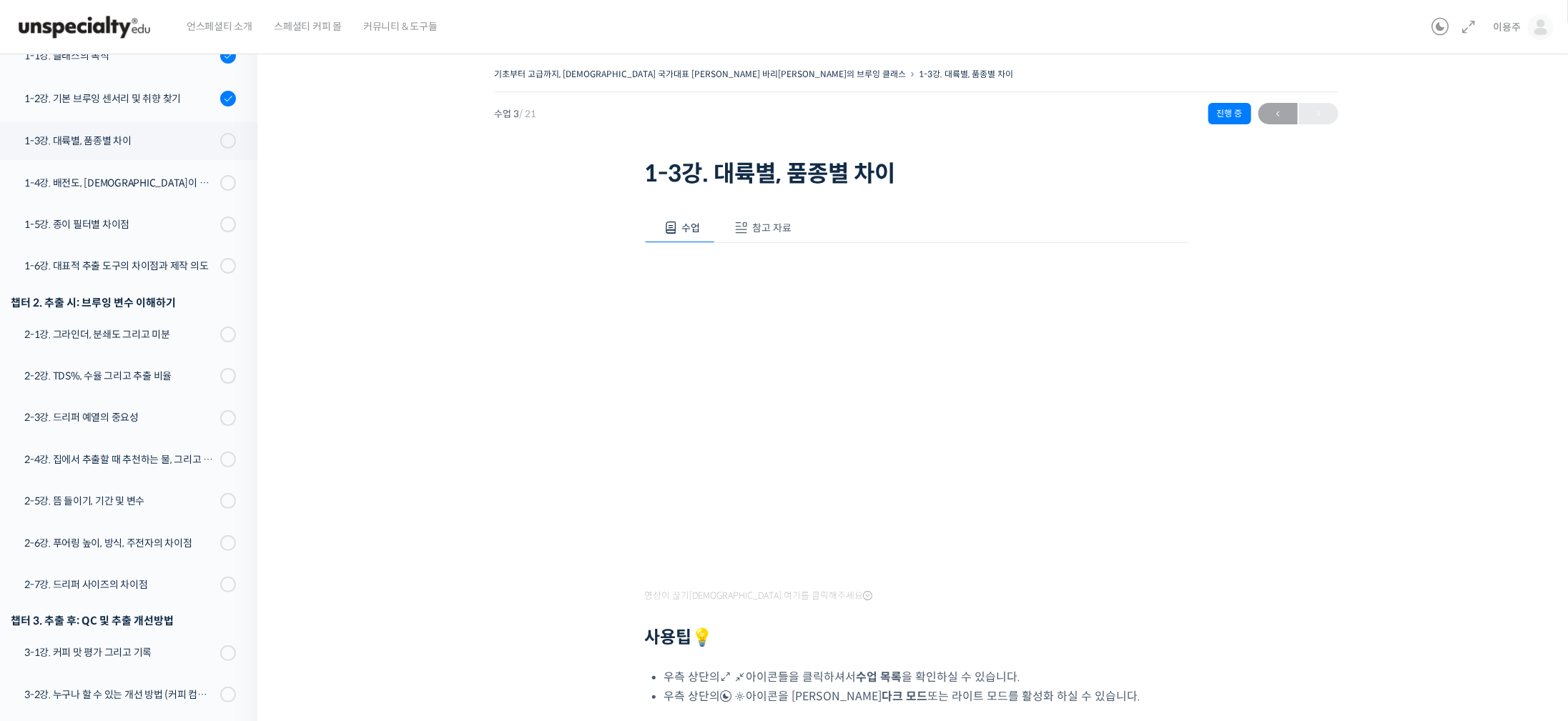
scroll to position [185, 0]
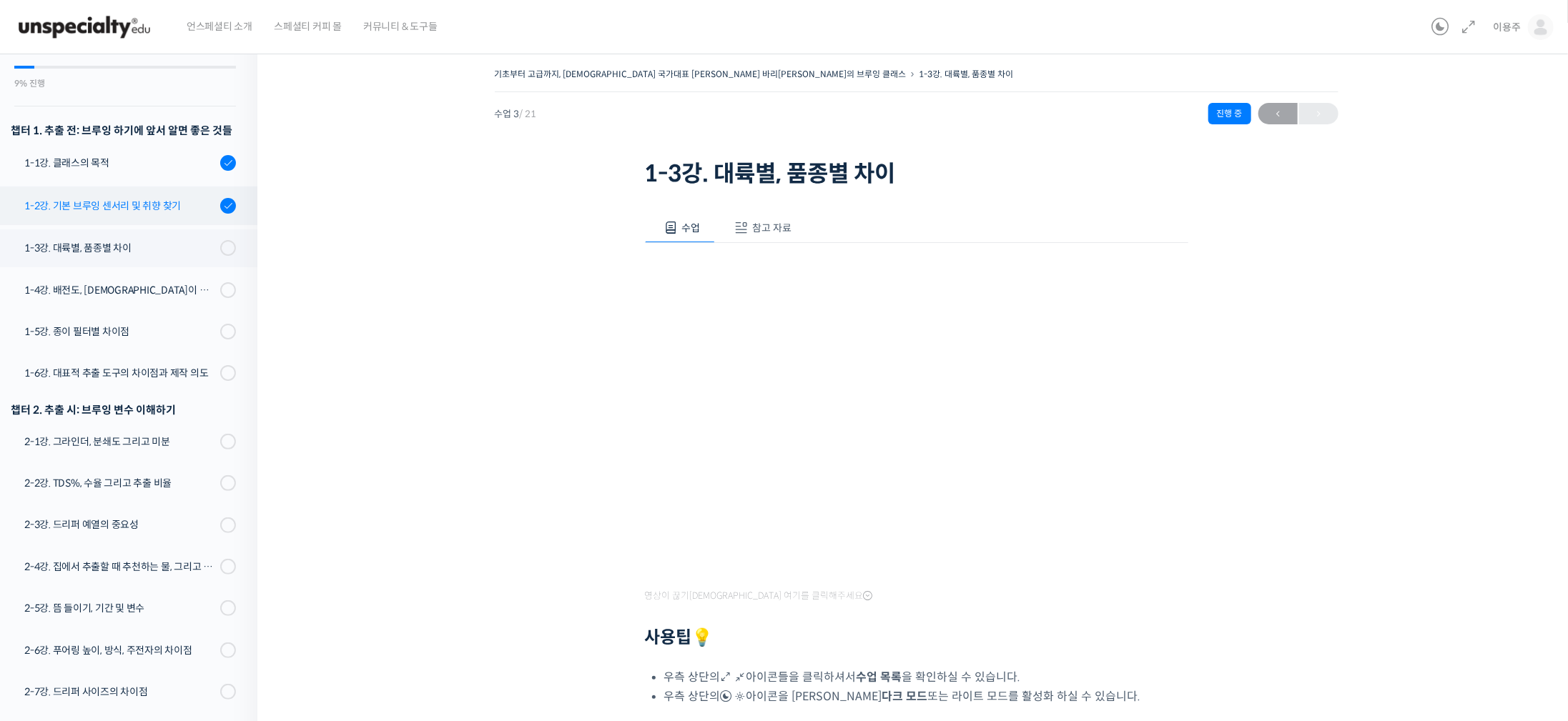
click at [145, 198] on div "1-2강. 기본 브루잉 센서리 및 취향 찾기" at bounding box center [120, 206] width 191 height 16
